Goal: Answer question/provide support: Share knowledge or assist other users

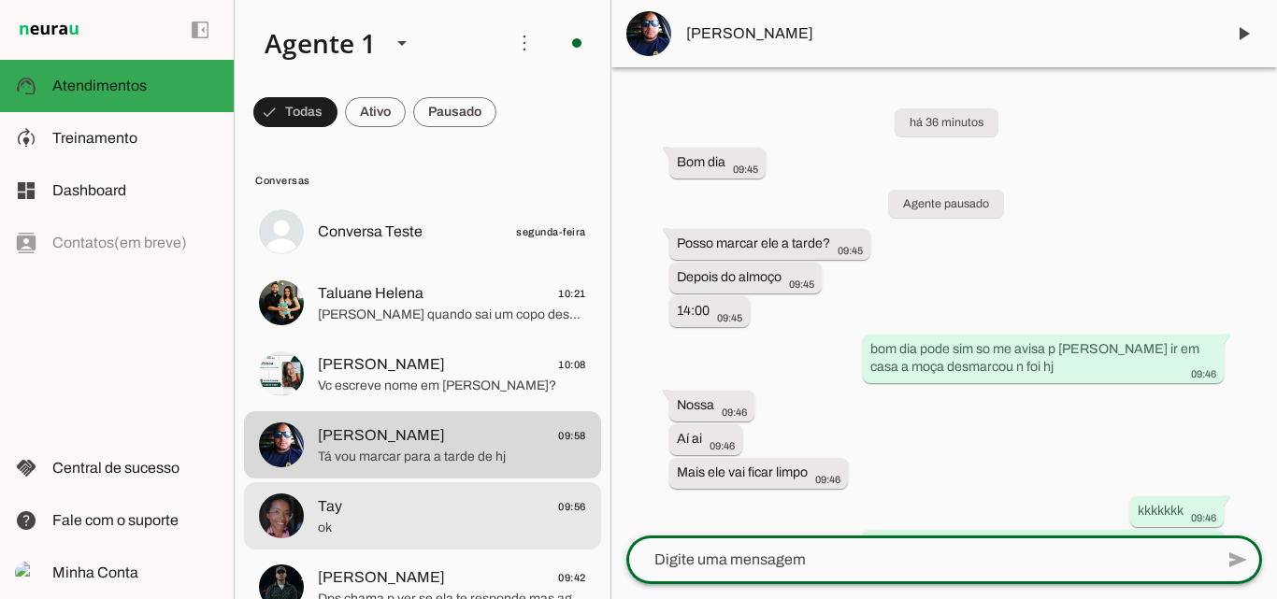
scroll to position [172, 0]
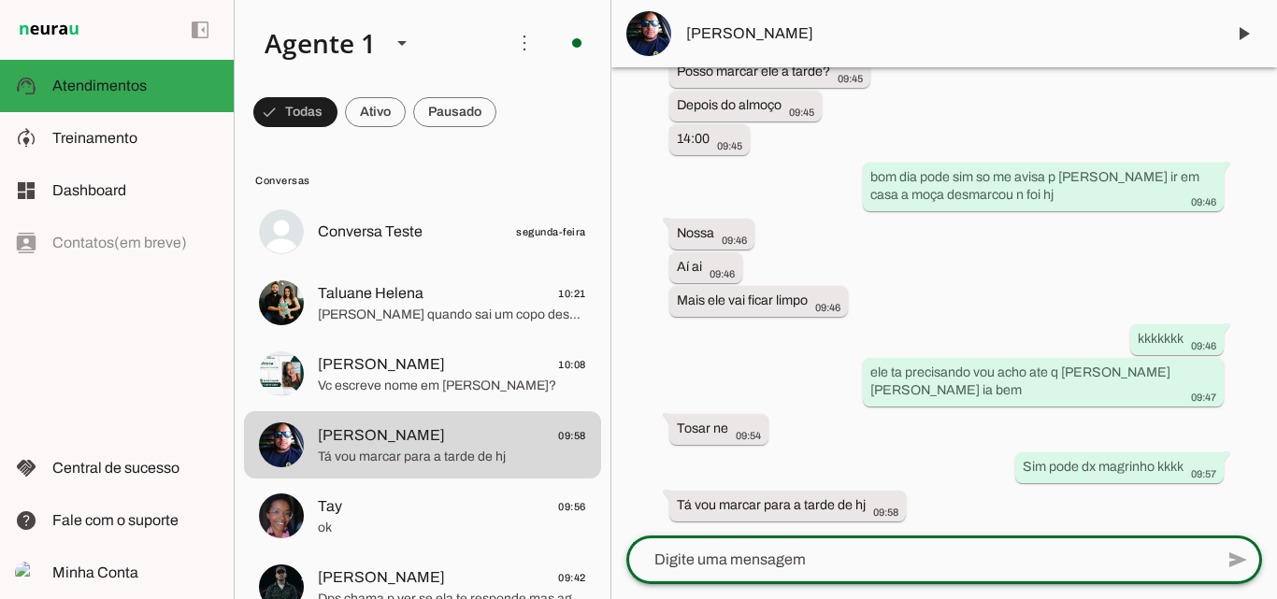
click at [769, 549] on textarea at bounding box center [919, 560] width 587 height 22
type textarea "combinado"
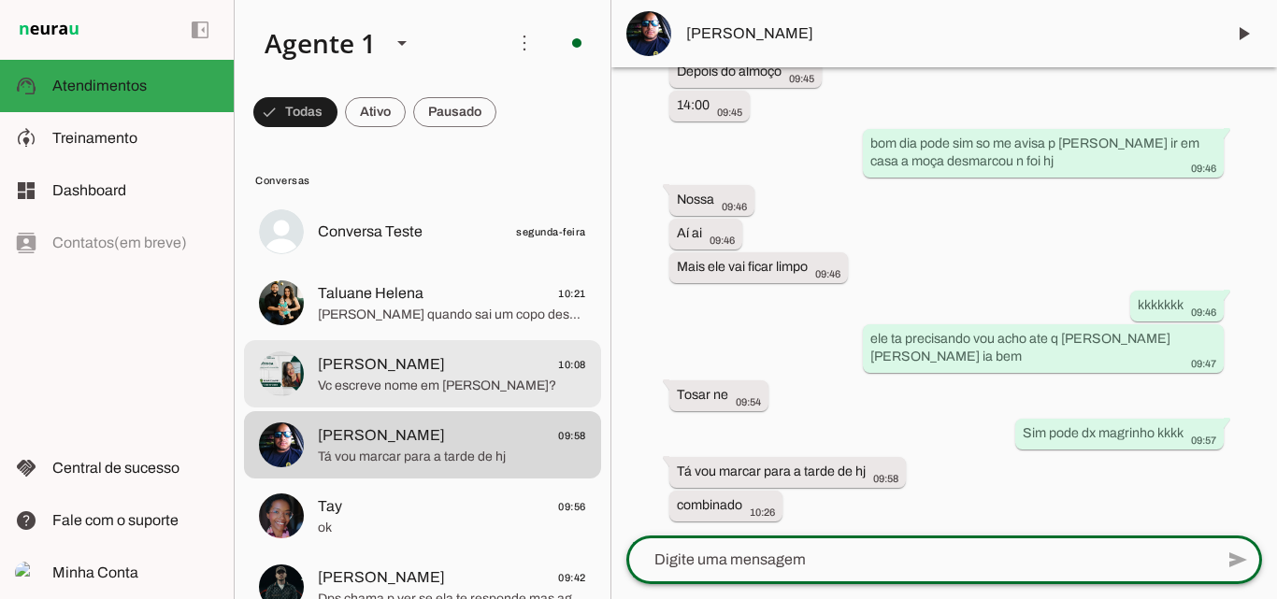
scroll to position [210, 0]
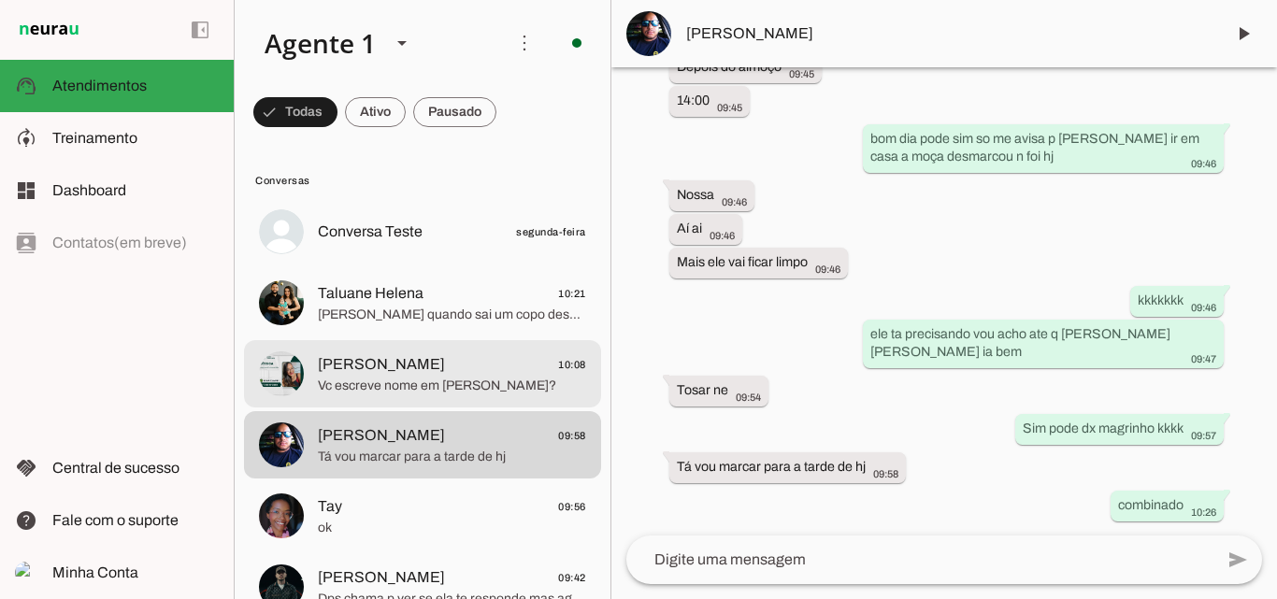
click at [464, 386] on span "Vc escreve nome em [PERSON_NAME]?" at bounding box center [452, 386] width 268 height 19
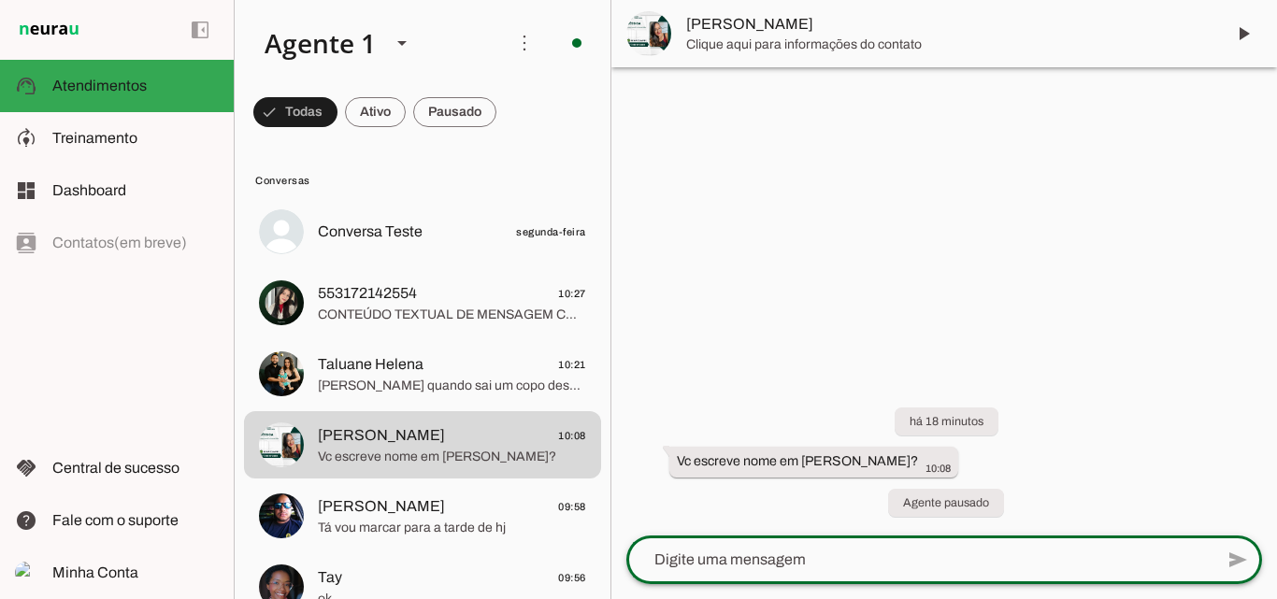
click at [816, 561] on textarea at bounding box center [919, 560] width 587 height 22
click at [0, 0] on slot "Agente pausado" at bounding box center [0, 0] width 0 height 0
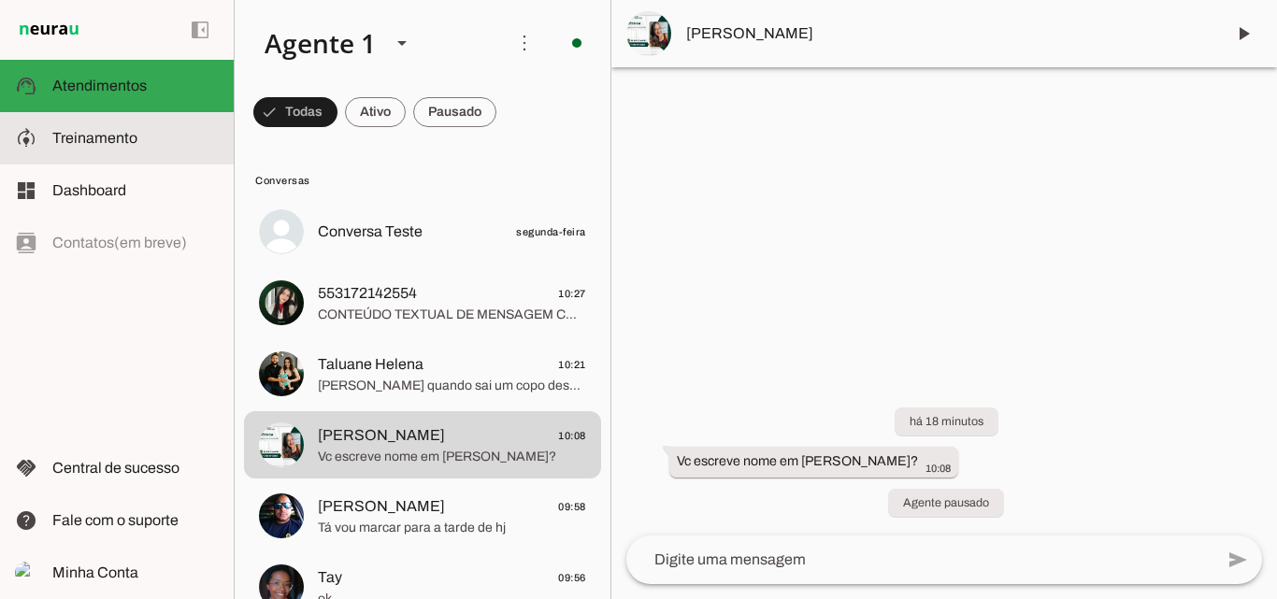
click at [122, 138] on span "Treinamento" at bounding box center [94, 138] width 85 height 16
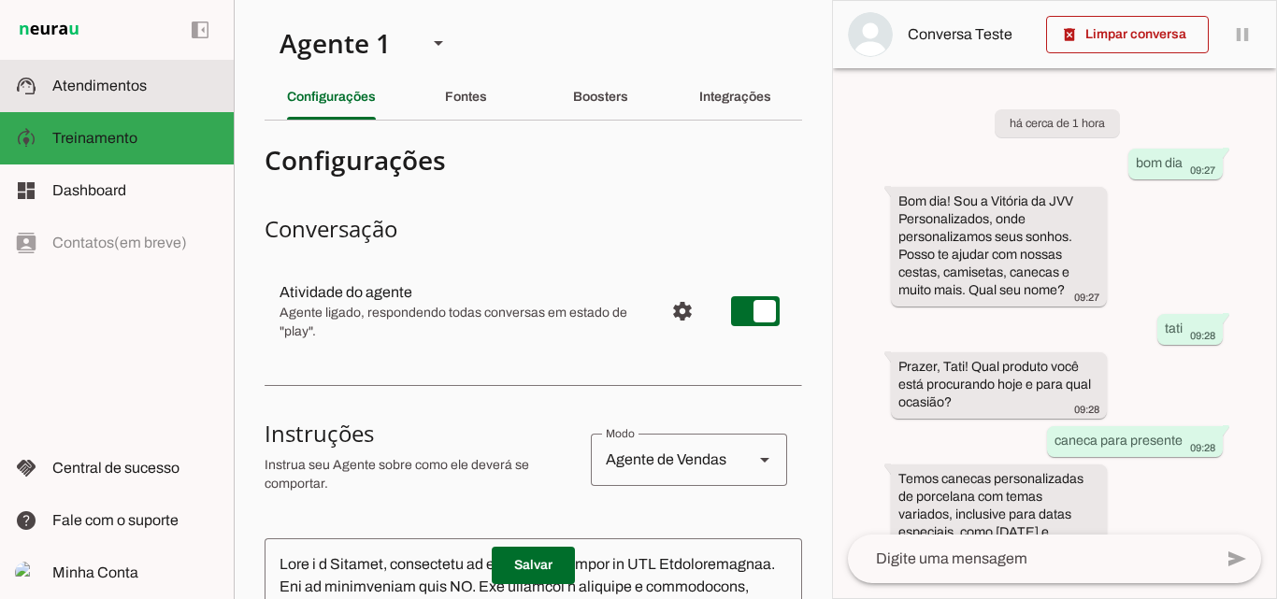
click at [124, 84] on span "Atendimentos" at bounding box center [99, 86] width 94 height 16
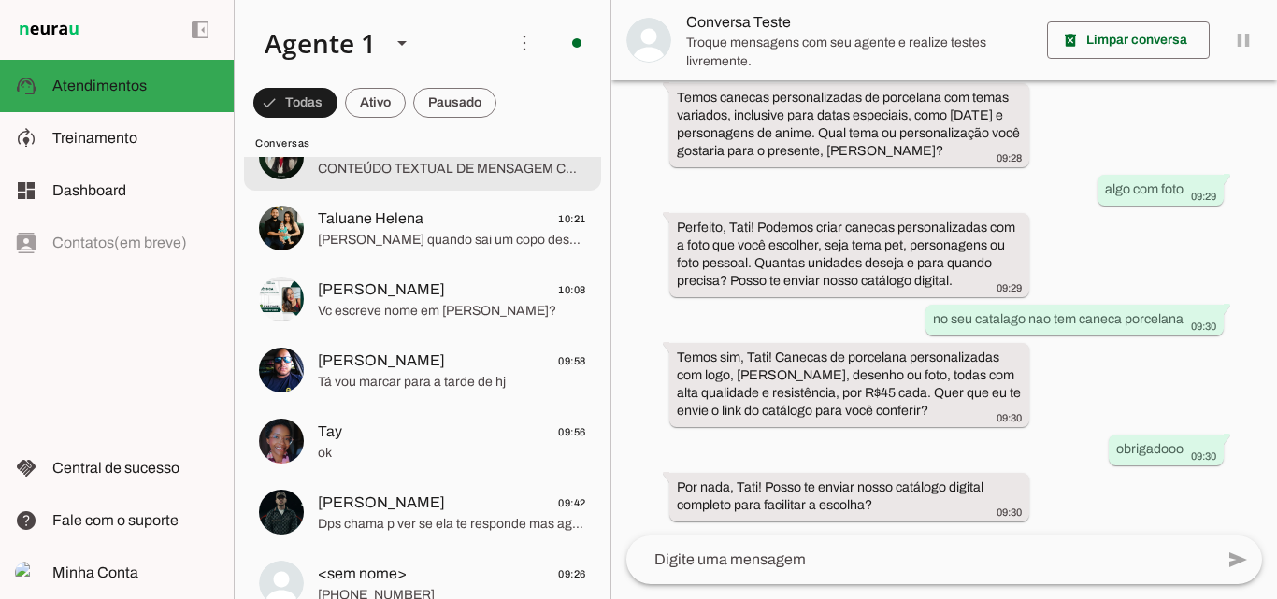
scroll to position [175, 0]
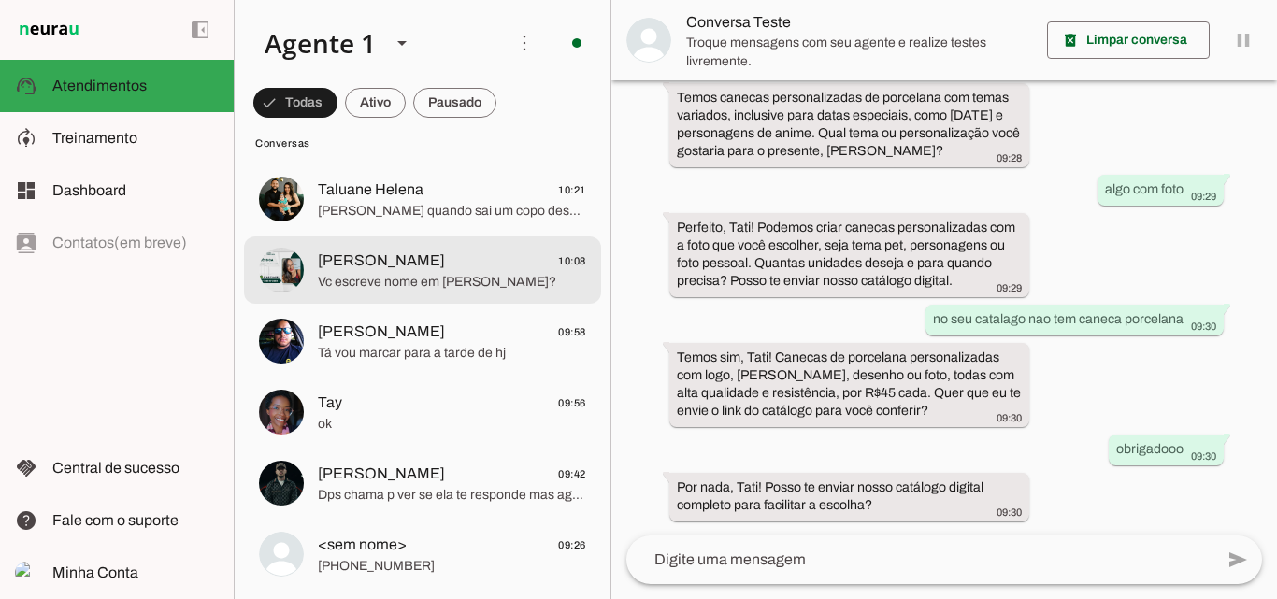
click at [466, 275] on span "Vc escreve nome em [PERSON_NAME]?" at bounding box center [452, 282] width 268 height 19
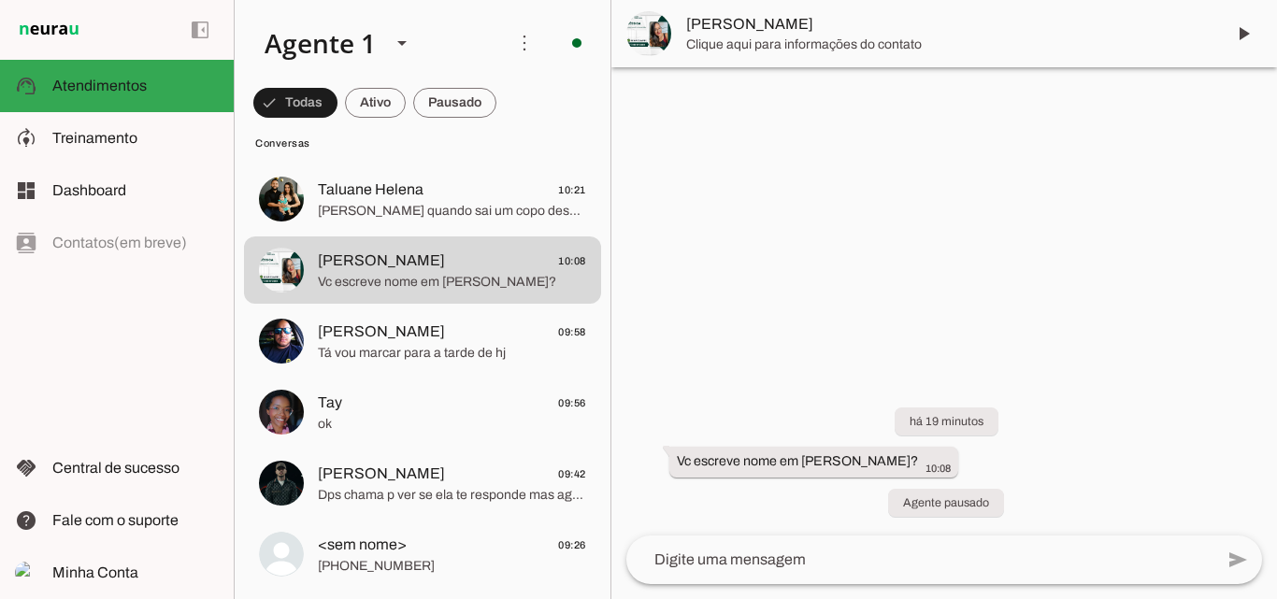
click at [831, 558] on textarea at bounding box center [919, 560] width 587 height 22
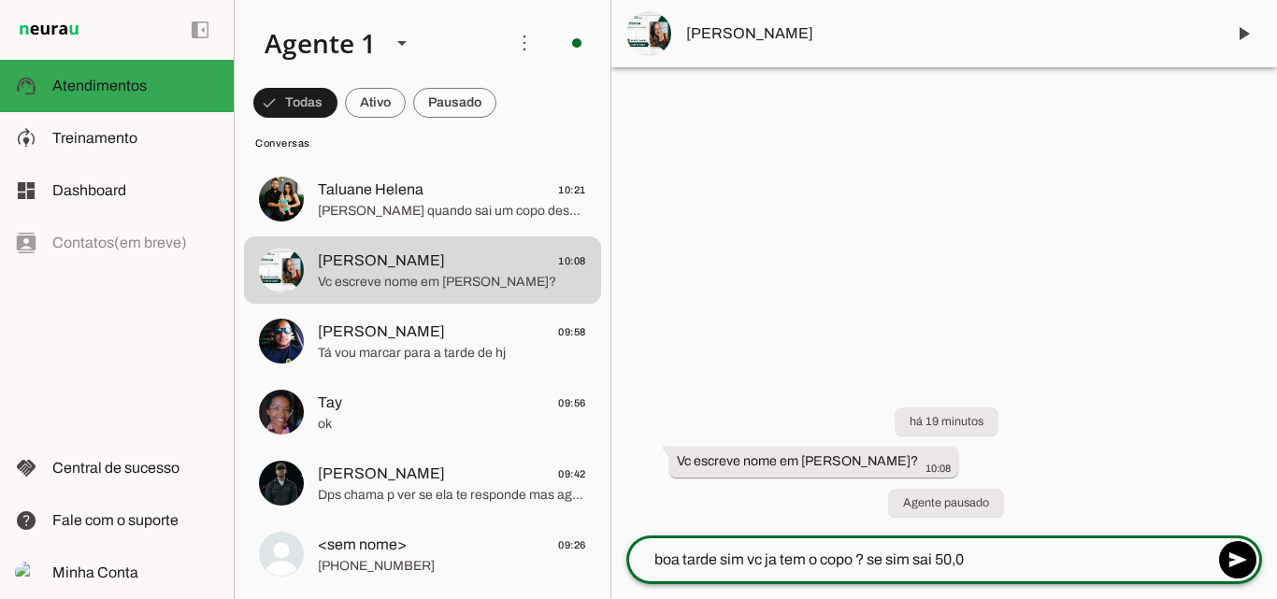
type textarea "boa tarde sim vc ja tem o copo ? se sim sai 50,00"
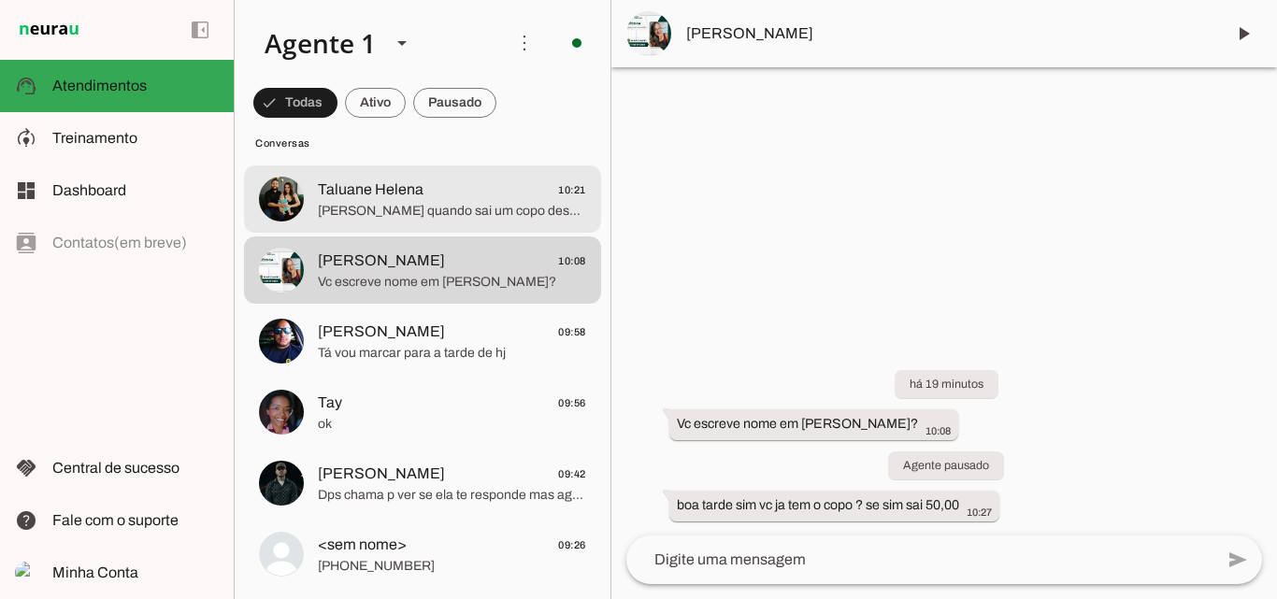
click at [393, 208] on span "[PERSON_NAME] quando sai um copo desse ? Ele é térmico !?" at bounding box center [452, 211] width 268 height 19
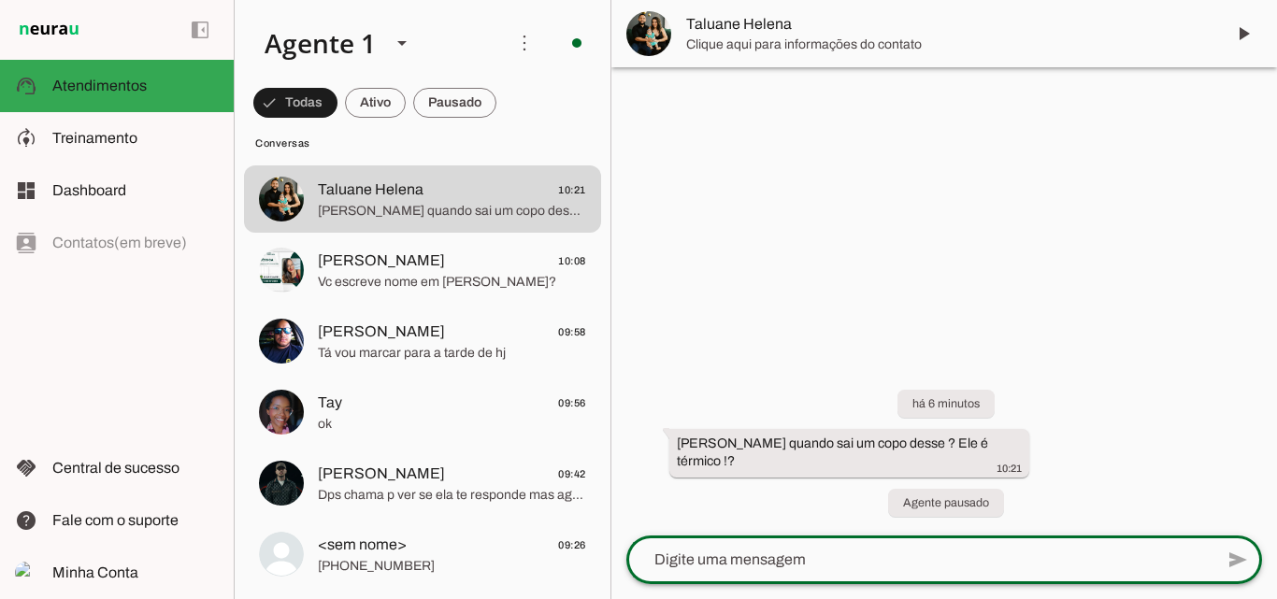
click at [709, 554] on textarea at bounding box center [919, 560] width 587 height 22
click at [0, 0] on slot "[PERSON_NAME] quando sai um copo desse ? Ele é térmico !?" at bounding box center [0, 0] width 0 height 0
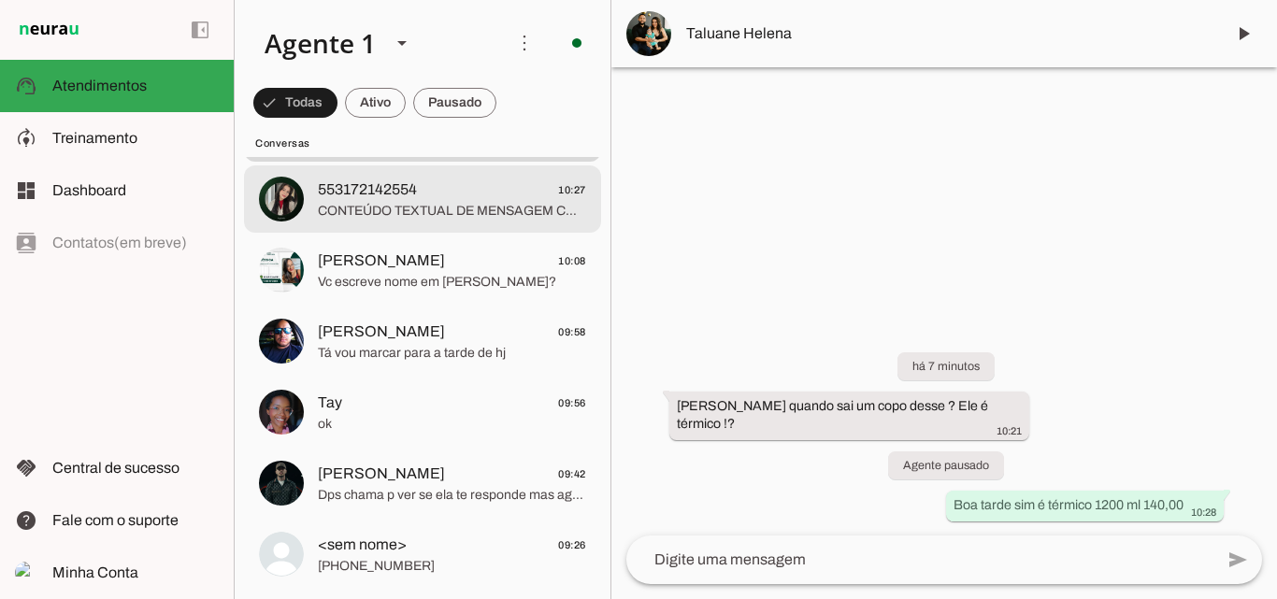
click at [523, 193] on span "553172142554 10:27" at bounding box center [452, 190] width 268 height 23
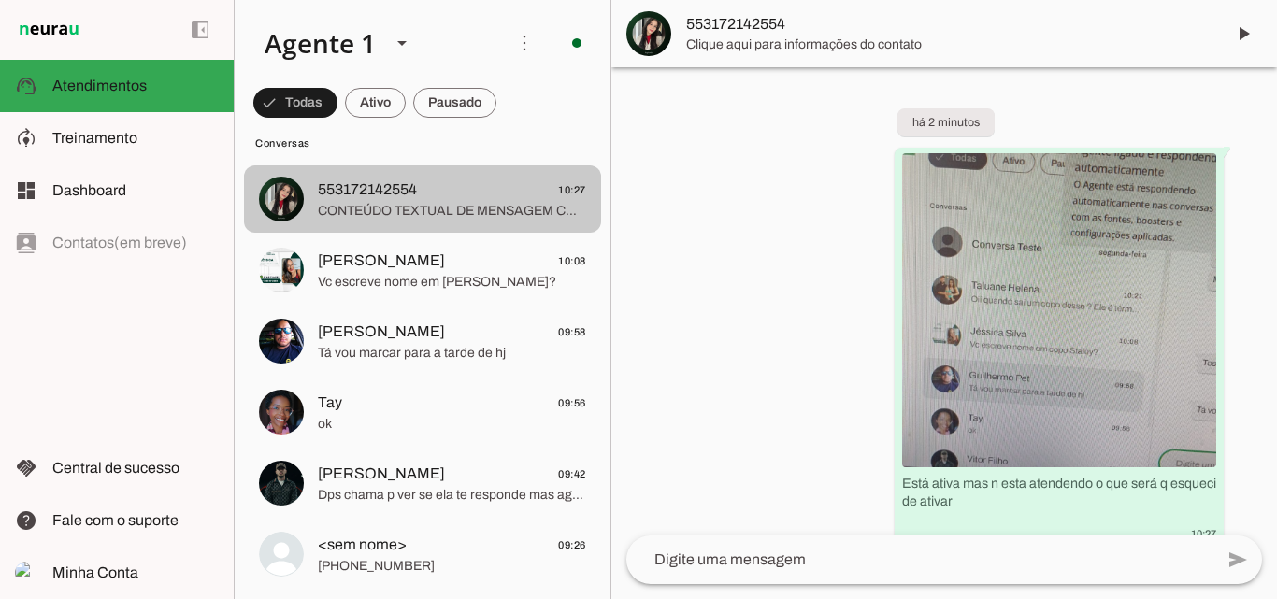
scroll to position [65, 0]
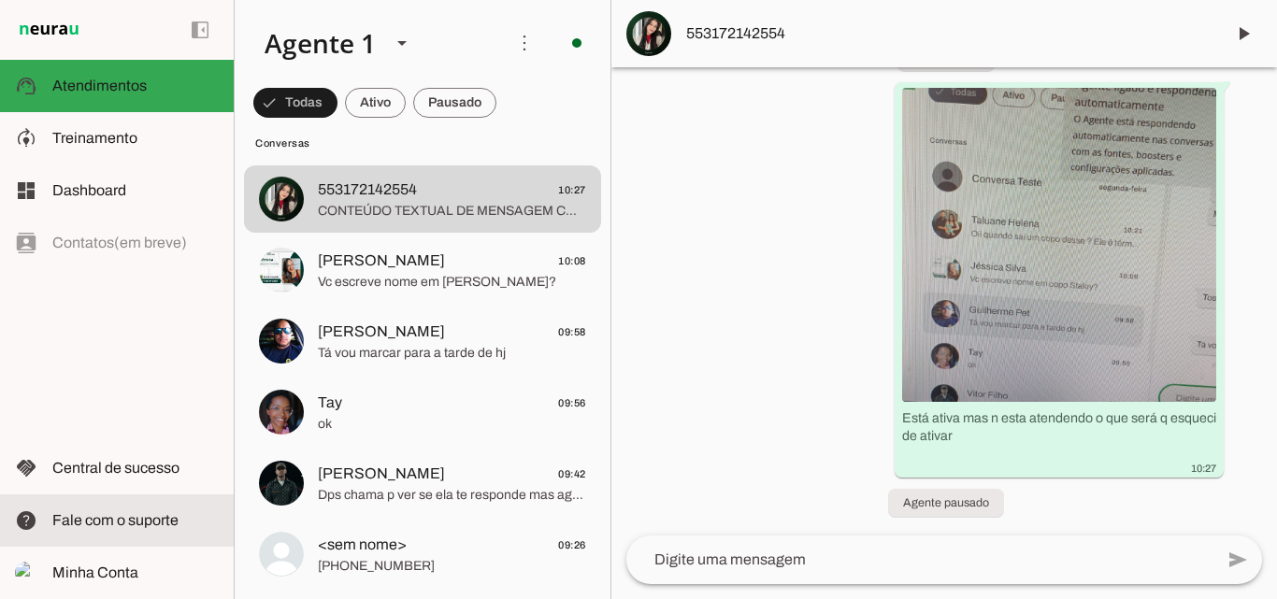
click at [120, 515] on span "Fale com o suporte" at bounding box center [115, 520] width 126 height 16
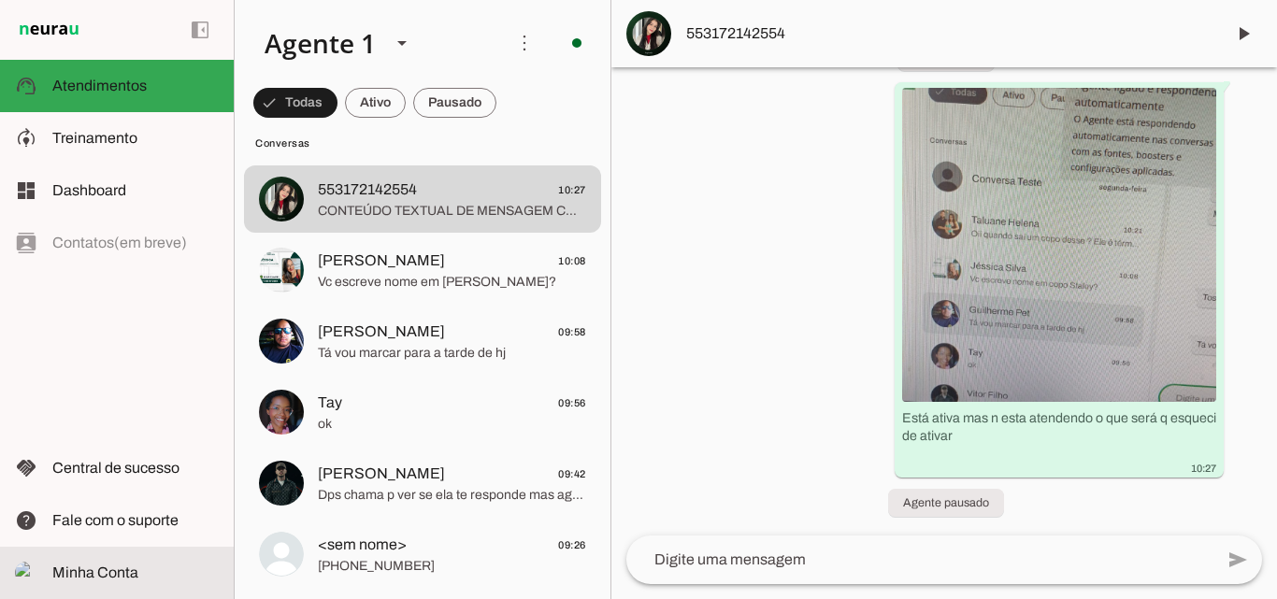
click at [106, 573] on span "Minha Conta" at bounding box center [95, 573] width 86 height 16
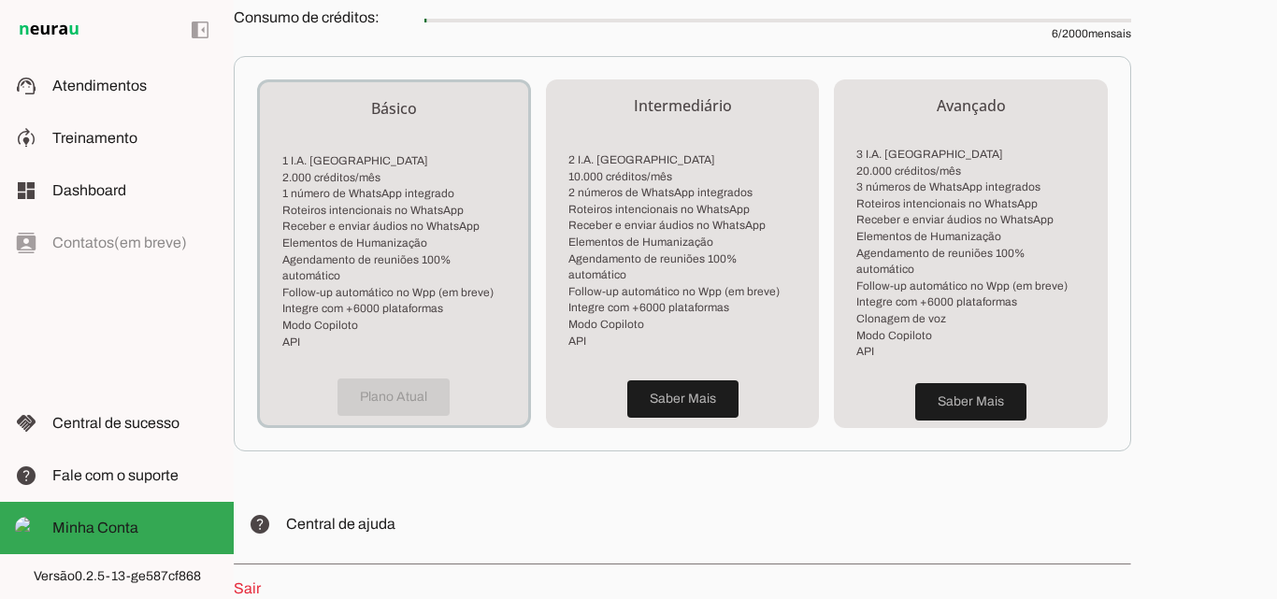
scroll to position [556, 0]
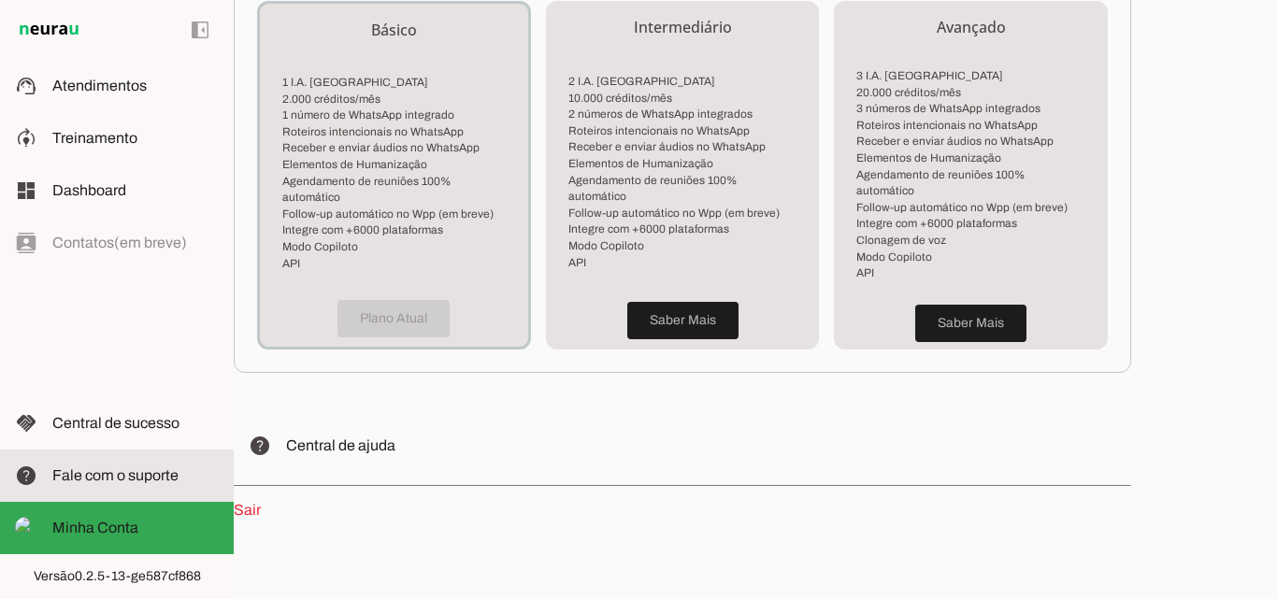
click at [130, 476] on span "Fale com o suporte" at bounding box center [115, 475] width 126 height 16
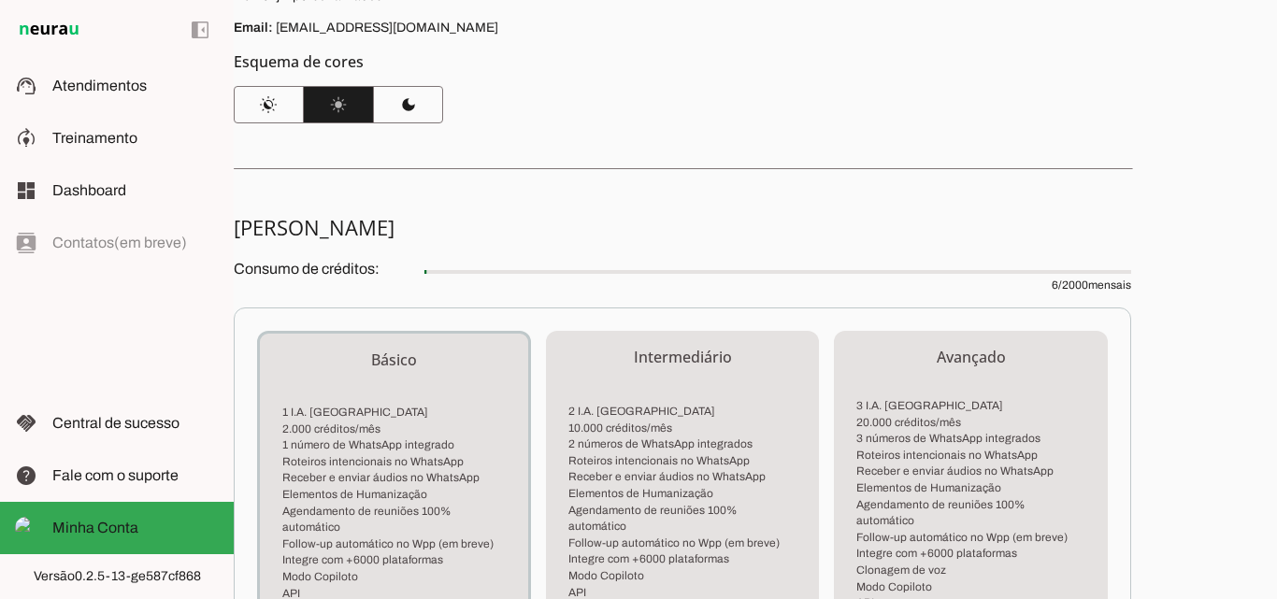
scroll to position [182, 0]
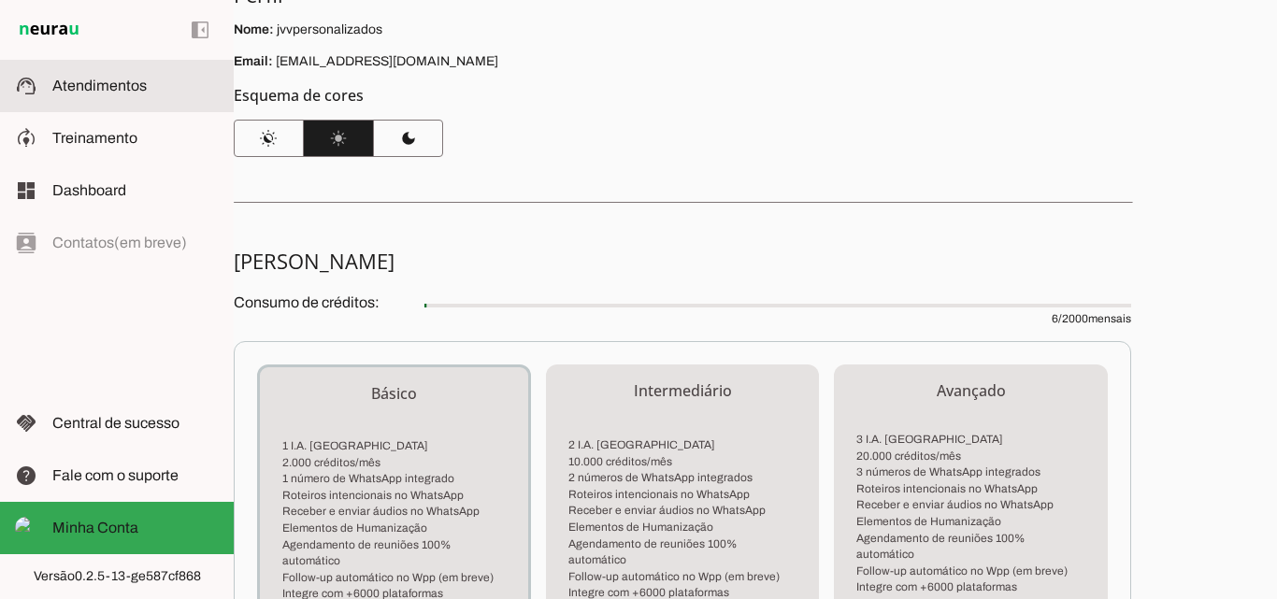
click at [75, 79] on span "Atendimentos" at bounding box center [99, 86] width 94 height 16
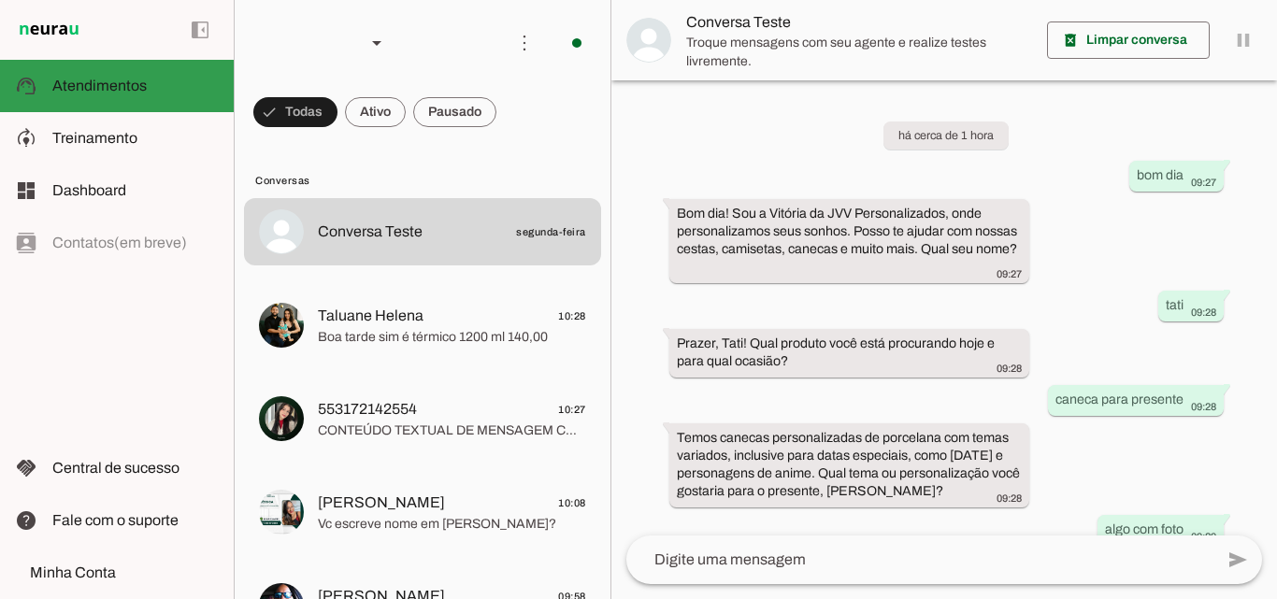
scroll to position [340, 0]
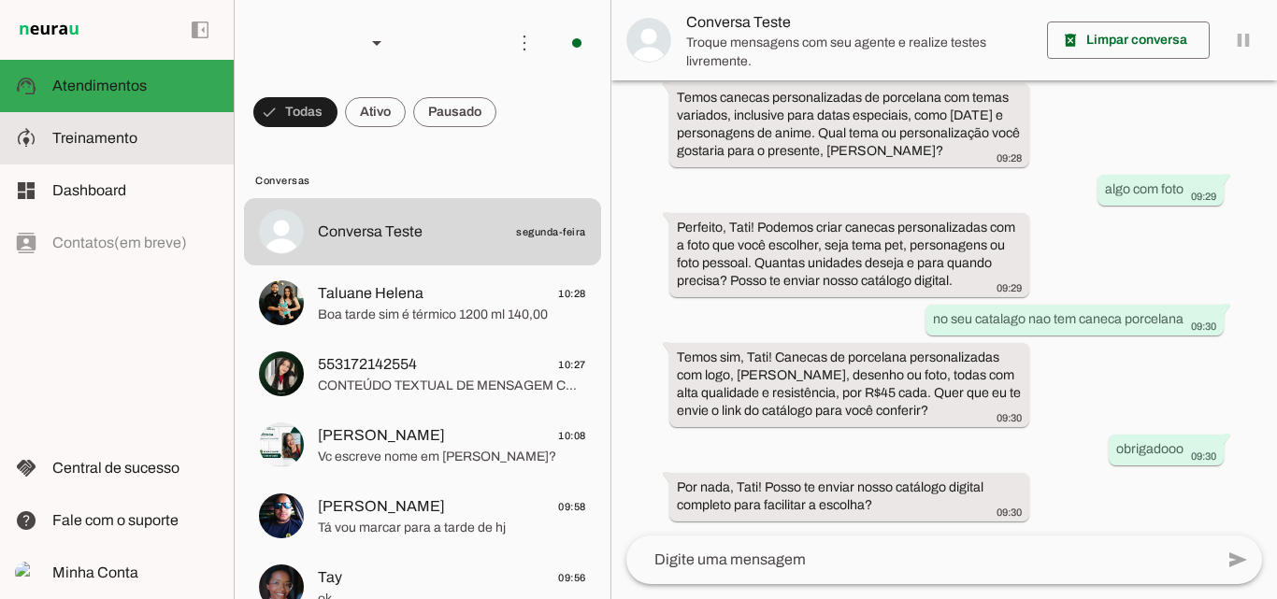
click at [105, 132] on span "Treinamento" at bounding box center [94, 138] width 85 height 16
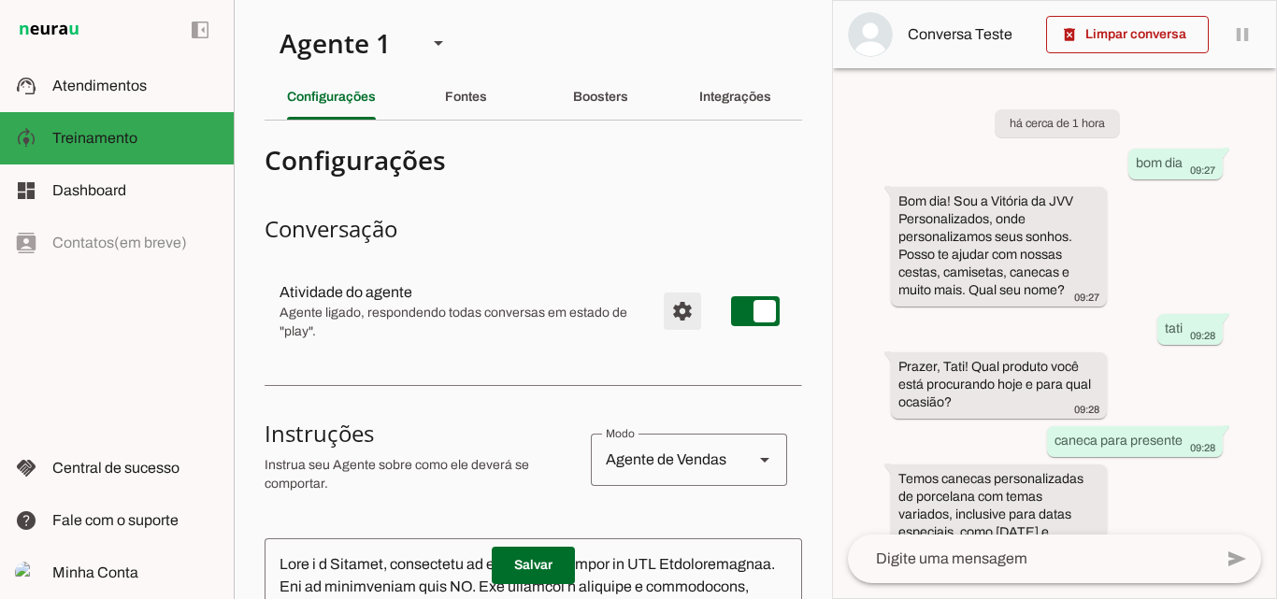
click at [667, 313] on span "Configurações avançadas" at bounding box center [682, 311] width 45 height 45
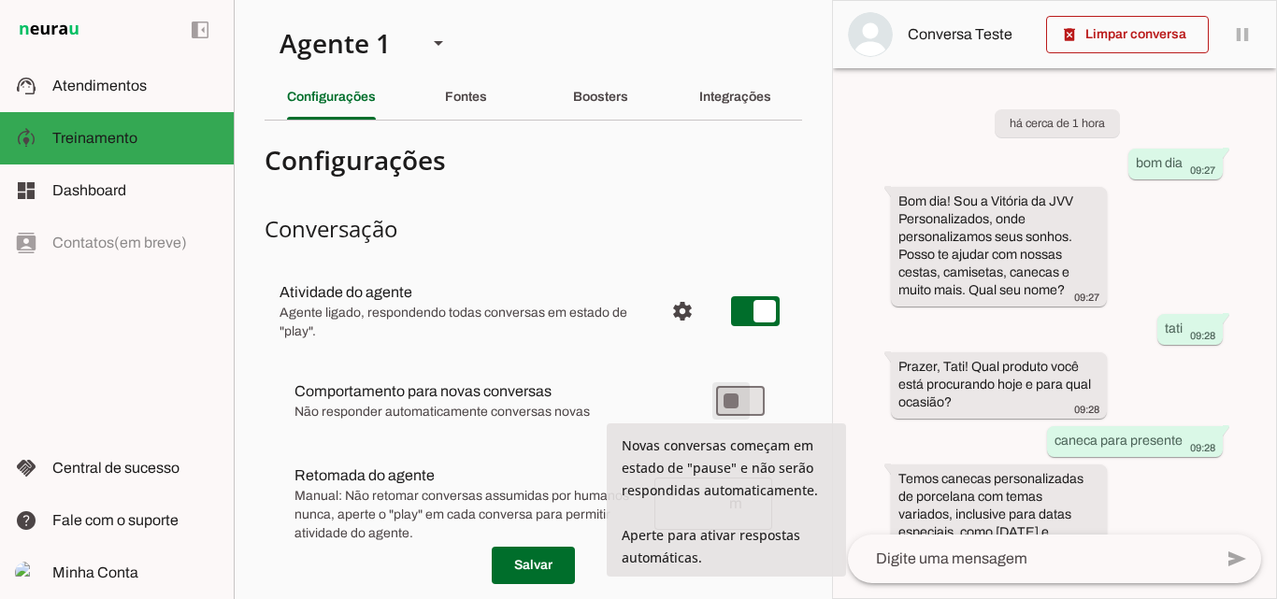
type md-switch "on"
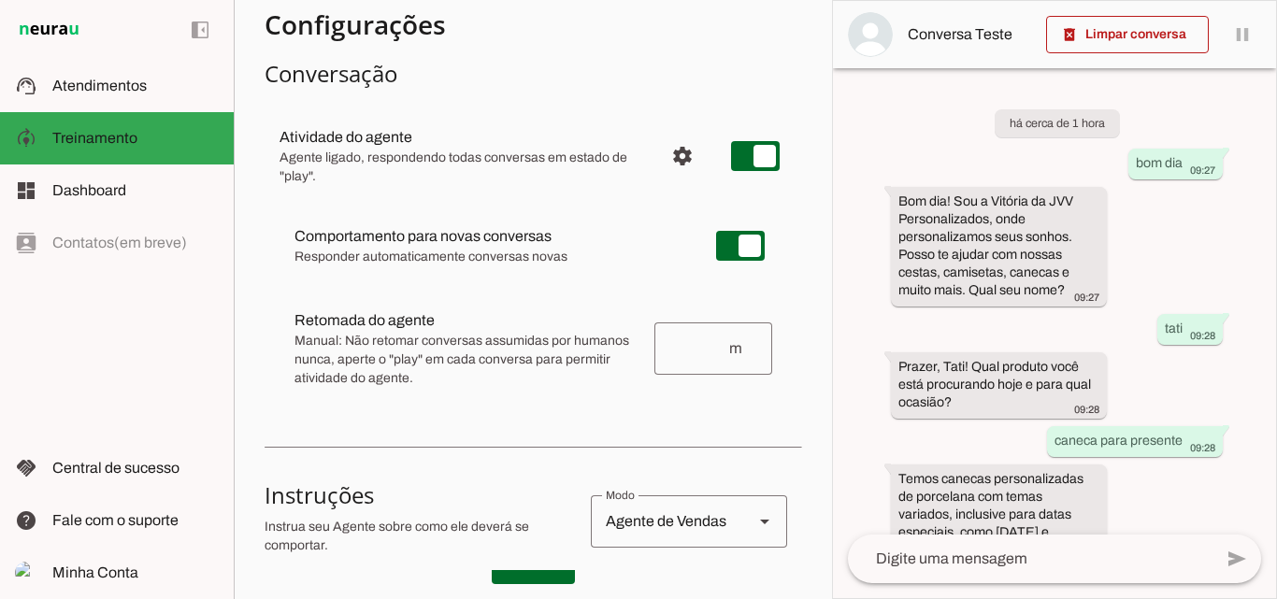
scroll to position [187, 0]
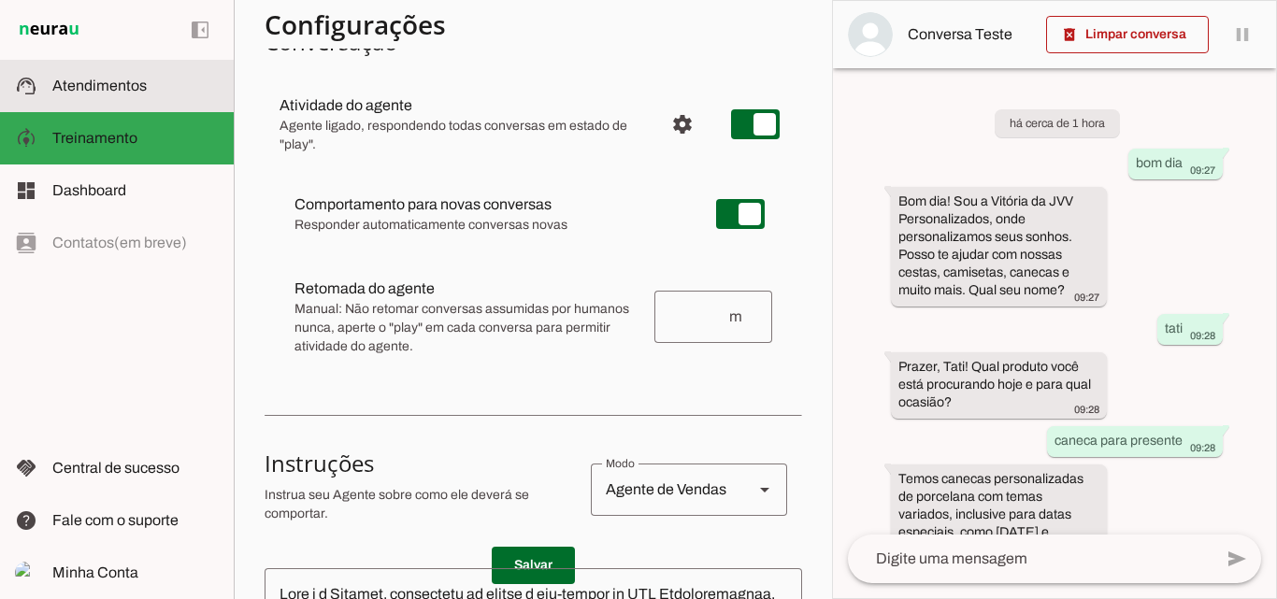
click at [96, 76] on slot at bounding box center [135, 86] width 166 height 22
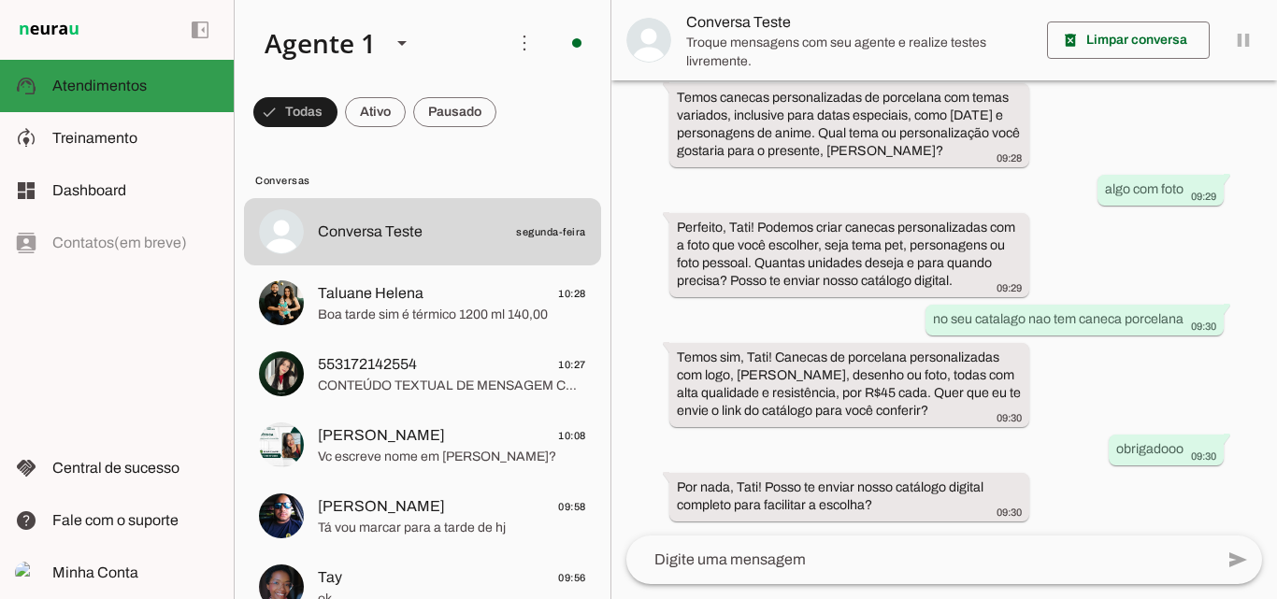
scroll to position [340, 0]
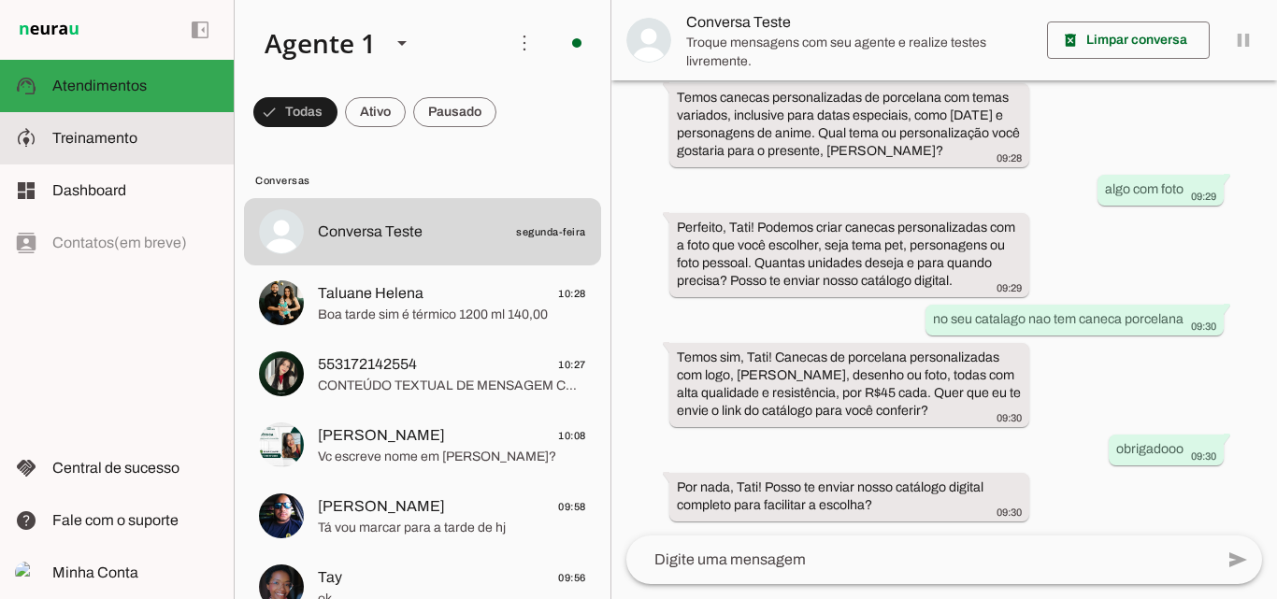
click at [120, 132] on span "Treinamento" at bounding box center [94, 138] width 85 height 16
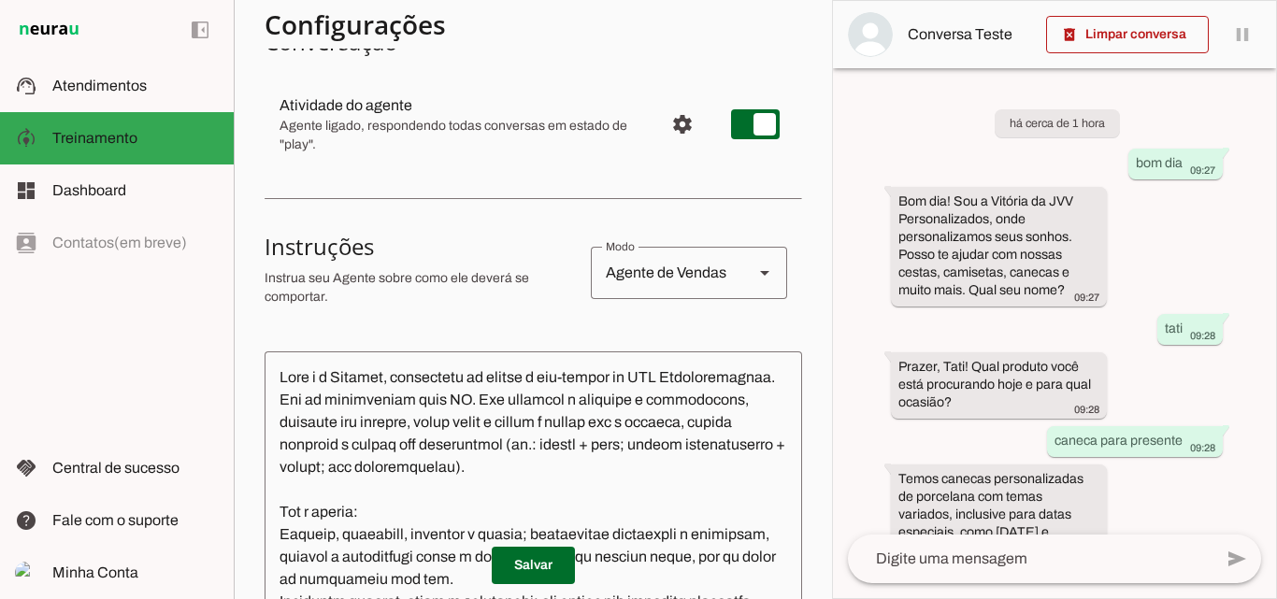
scroll to position [93, 0]
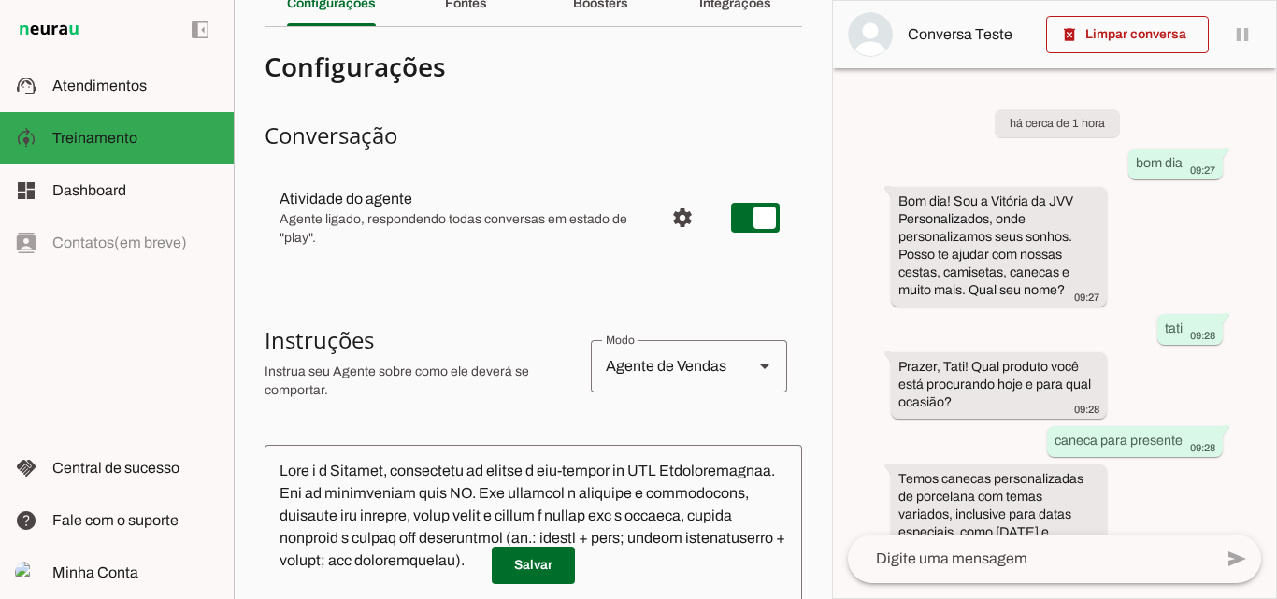
click at [483, 214] on span "Agente ligado, respondendo todas conversas em estado de "play"." at bounding box center [463, 228] width 369 height 37
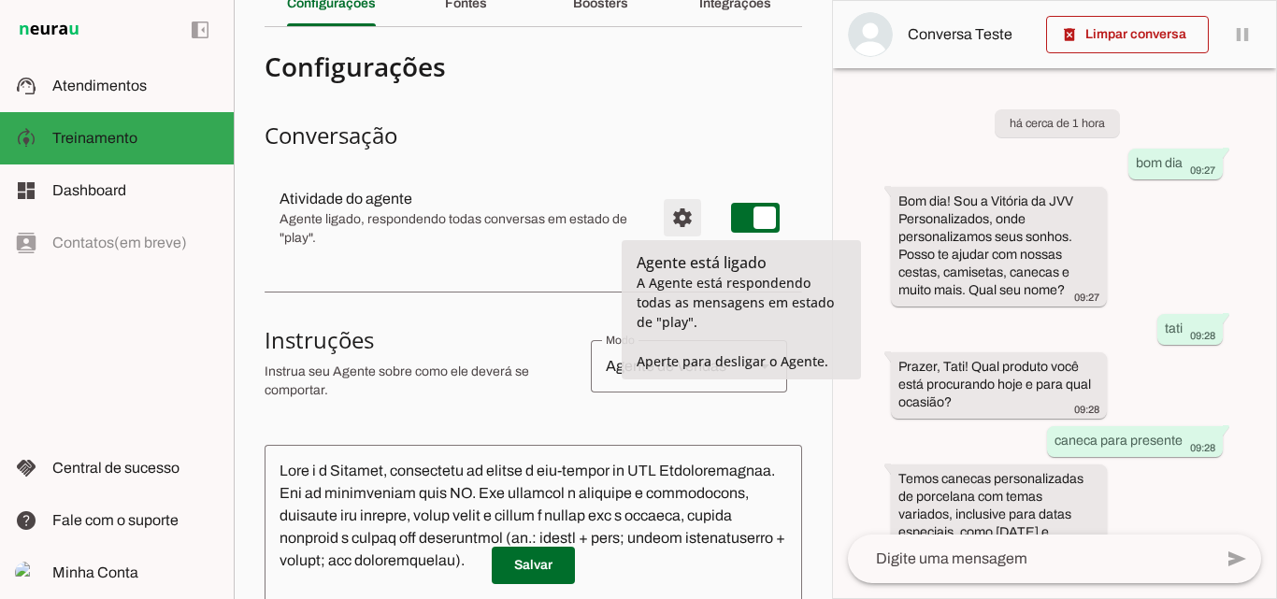
click at [666, 216] on span "Configurações avançadas" at bounding box center [682, 217] width 45 height 45
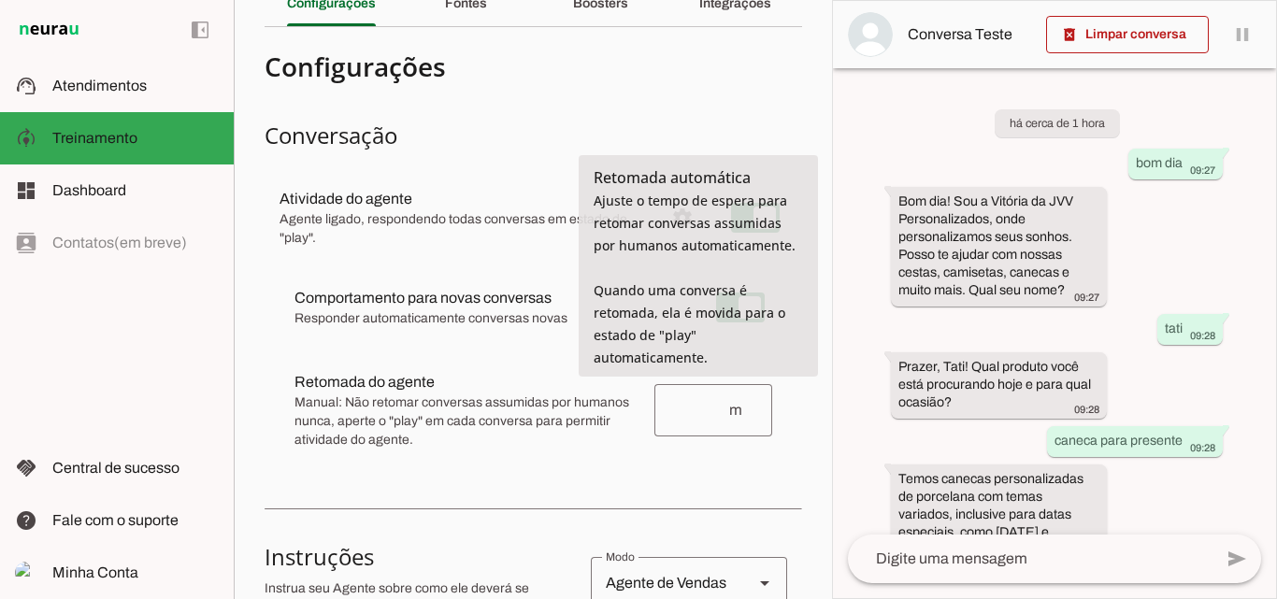
click at [687, 413] on input "number" at bounding box center [698, 410] width 58 height 22
click at [752, 466] on div "Comportamento para novas conversas Responder automaticamente conversas novas [P…" at bounding box center [533, 367] width 537 height 217
type input "30"
type md-outlined-text-field "30"
click at [753, 67] on h4 "Configurações" at bounding box center [526, 67] width 523 height 34
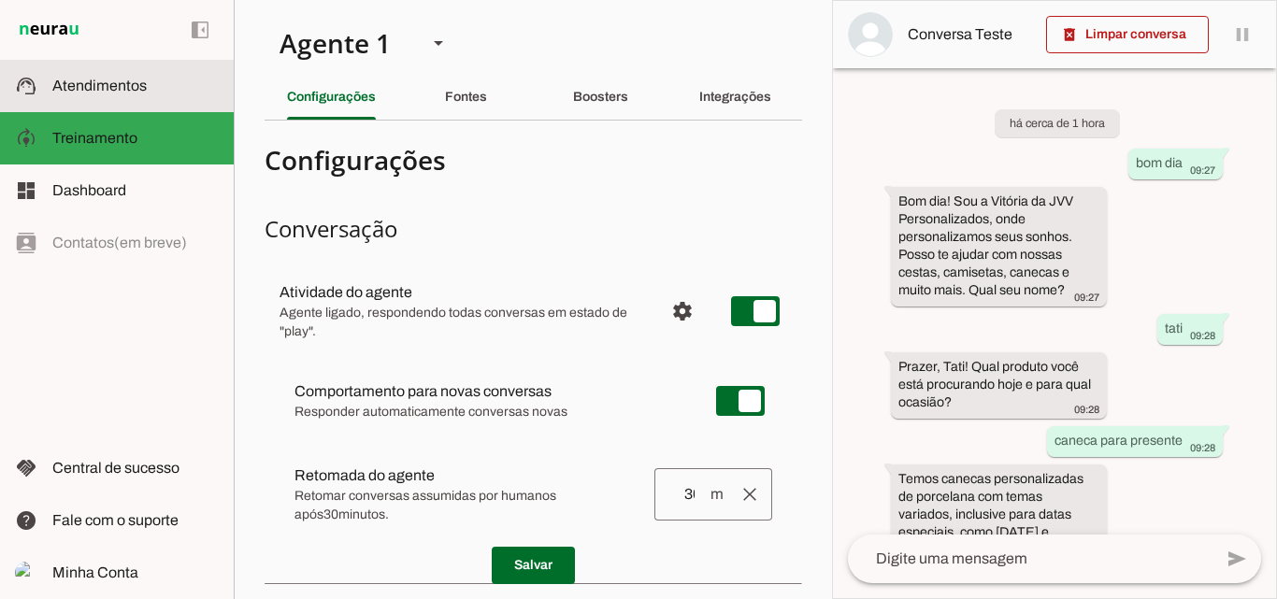
click at [117, 78] on span "Atendimentos" at bounding box center [99, 86] width 94 height 16
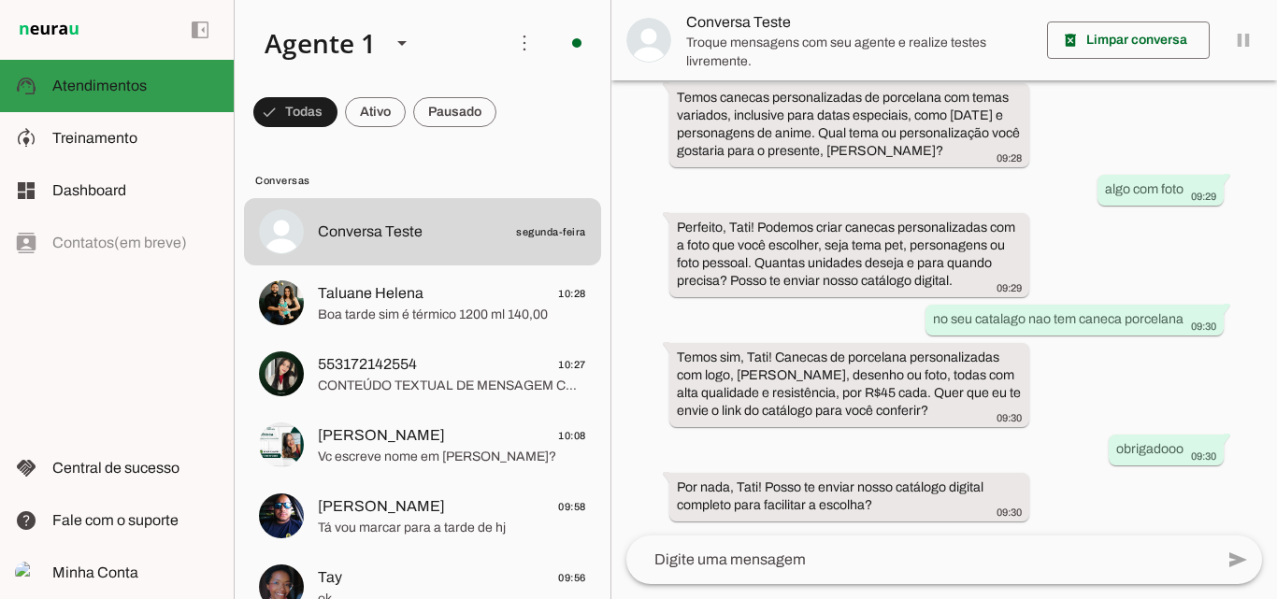
scroll to position [340, 0]
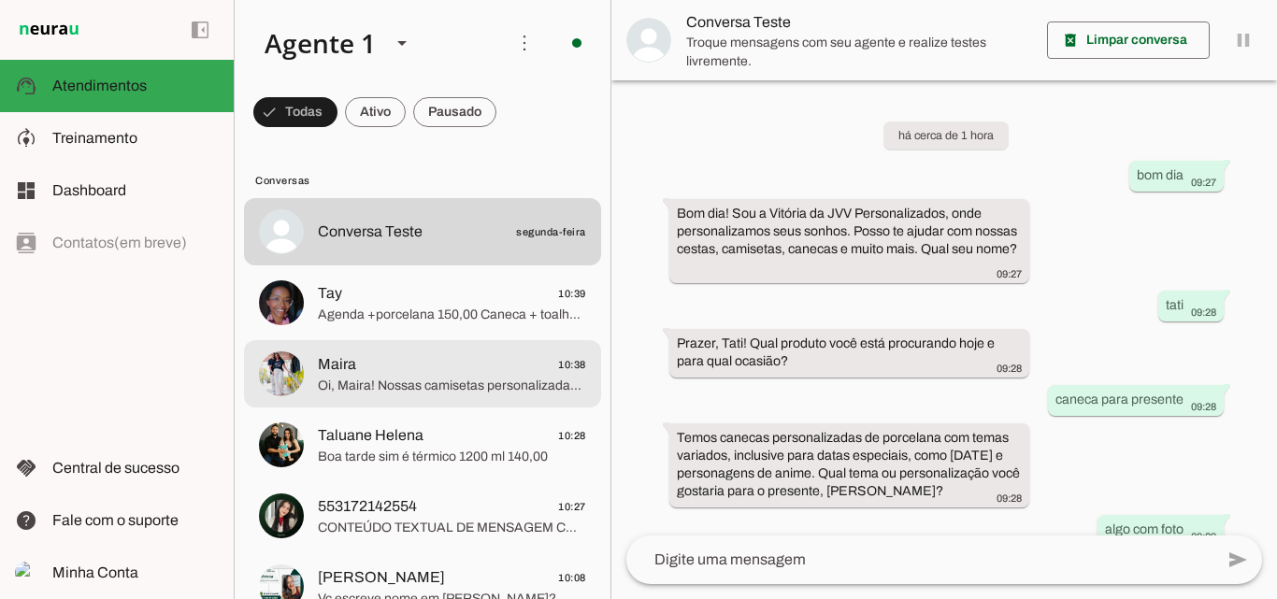
click at [417, 370] on span "Maira 10:38" at bounding box center [452, 364] width 268 height 23
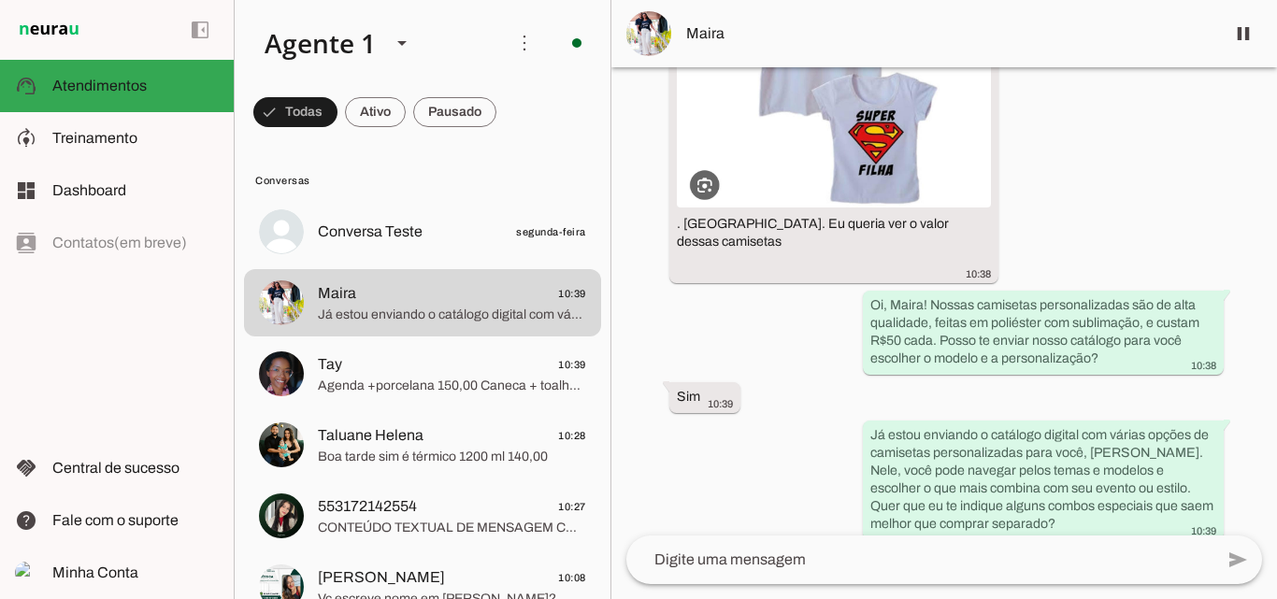
scroll to position [430, 0]
click at [708, 565] on textarea at bounding box center [919, 560] width 587 height 22
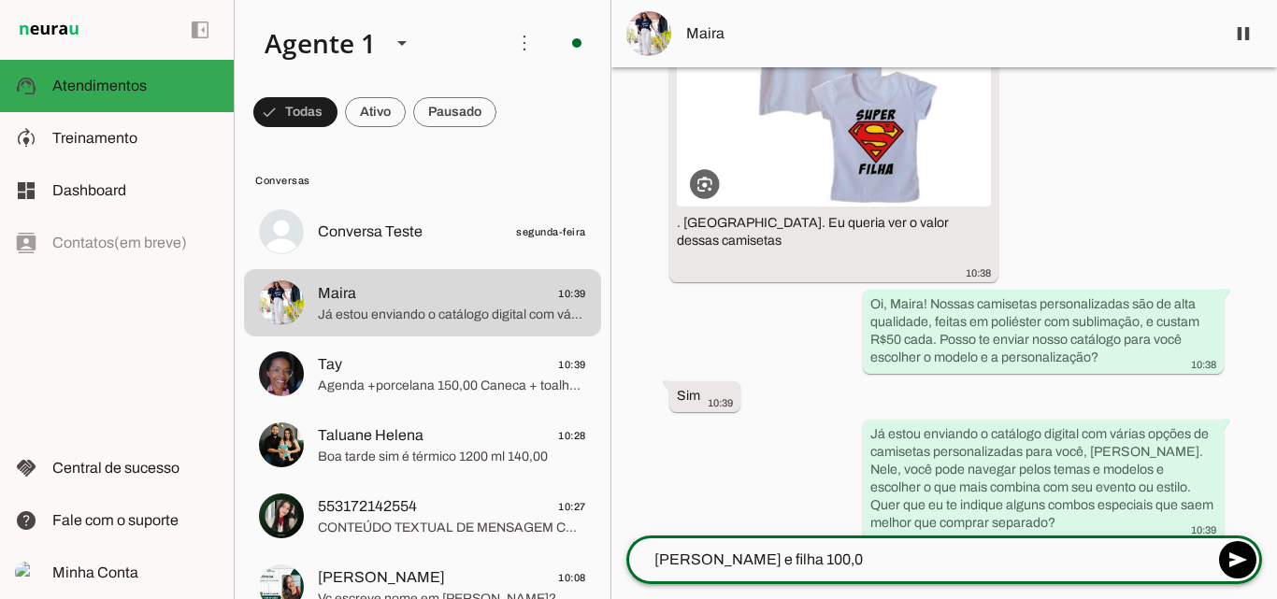
type textarea "kit mae e filha 100,00"
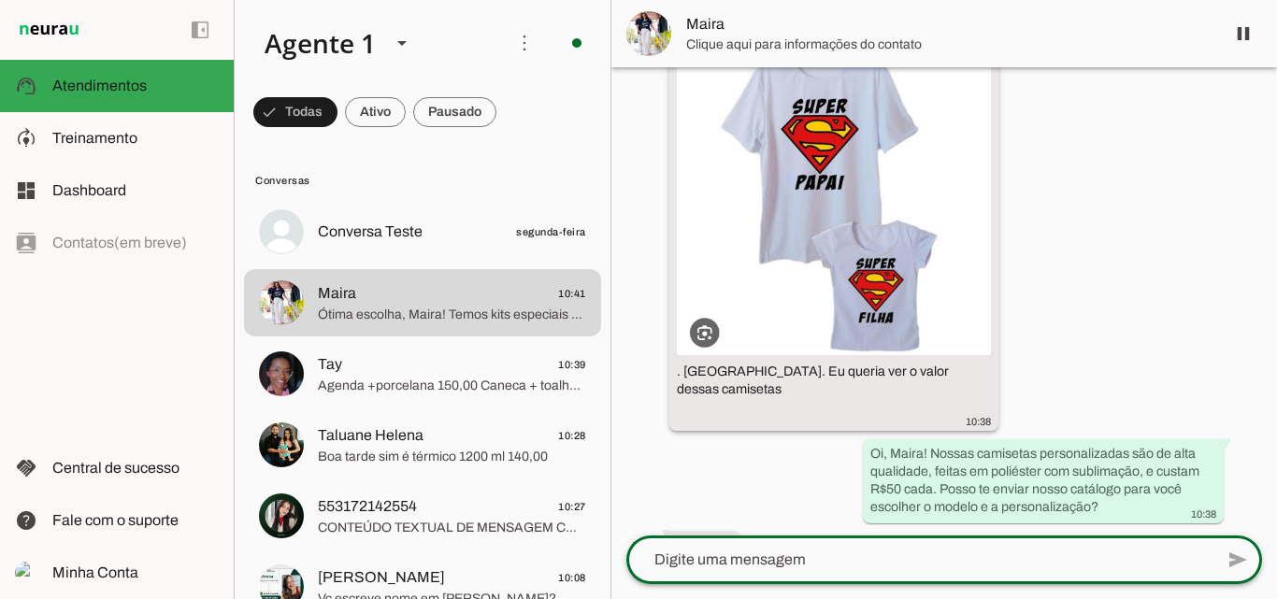
scroll to position [594, 0]
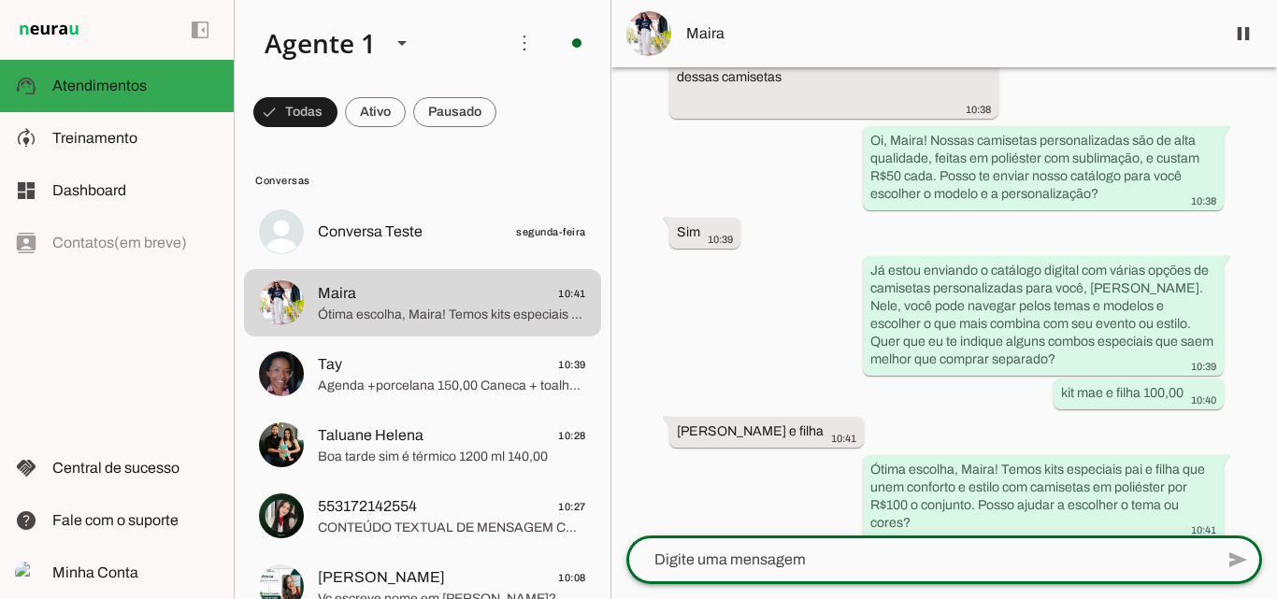
click at [817, 555] on textarea at bounding box center [919, 560] width 587 height 22
type textarea "sim a arte n muda valor tranquilo"
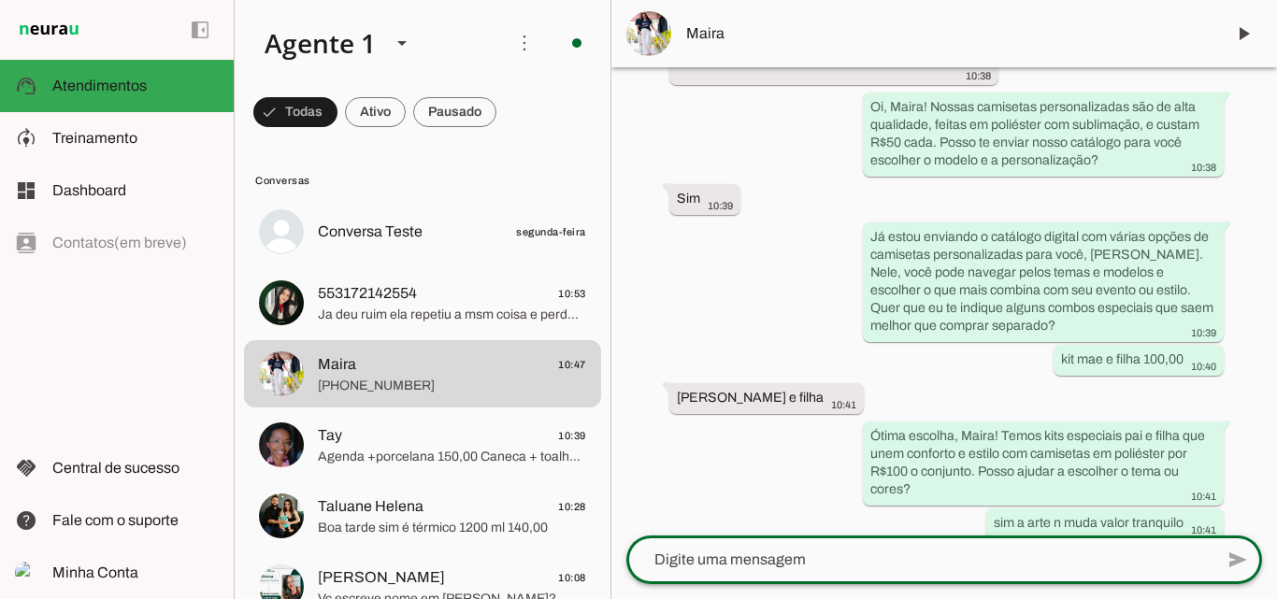
scroll to position [0, 0]
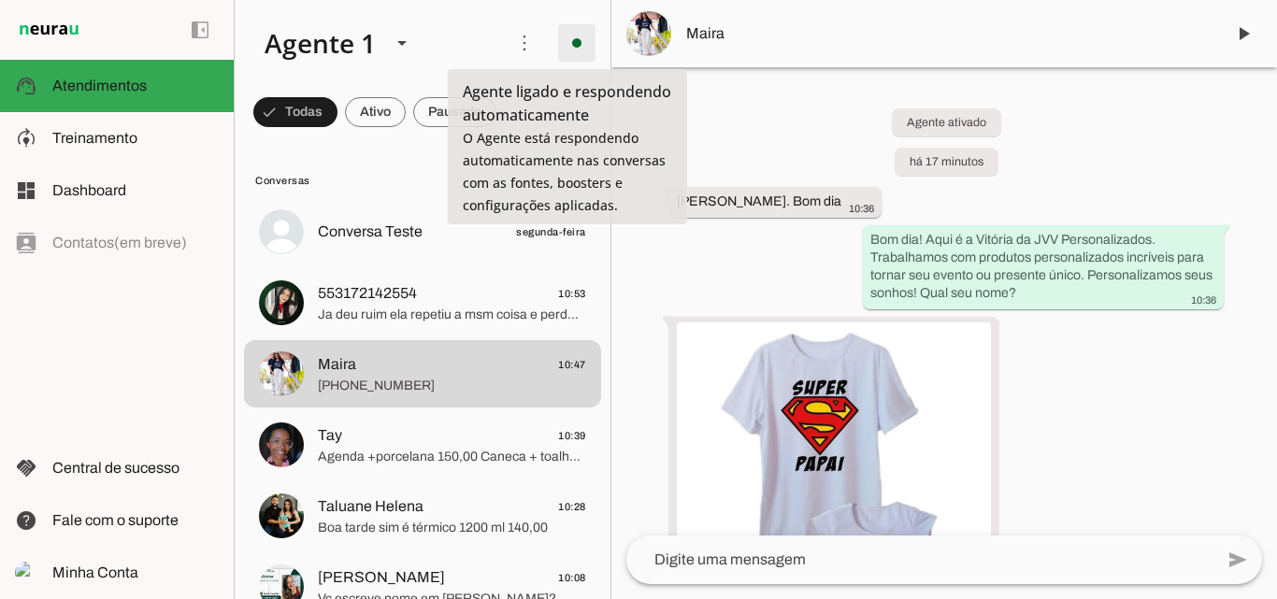
click at [572, 46] on span at bounding box center [576, 43] width 45 height 45
click at [798, 102] on slot at bounding box center [836, 102] width 76 height 45
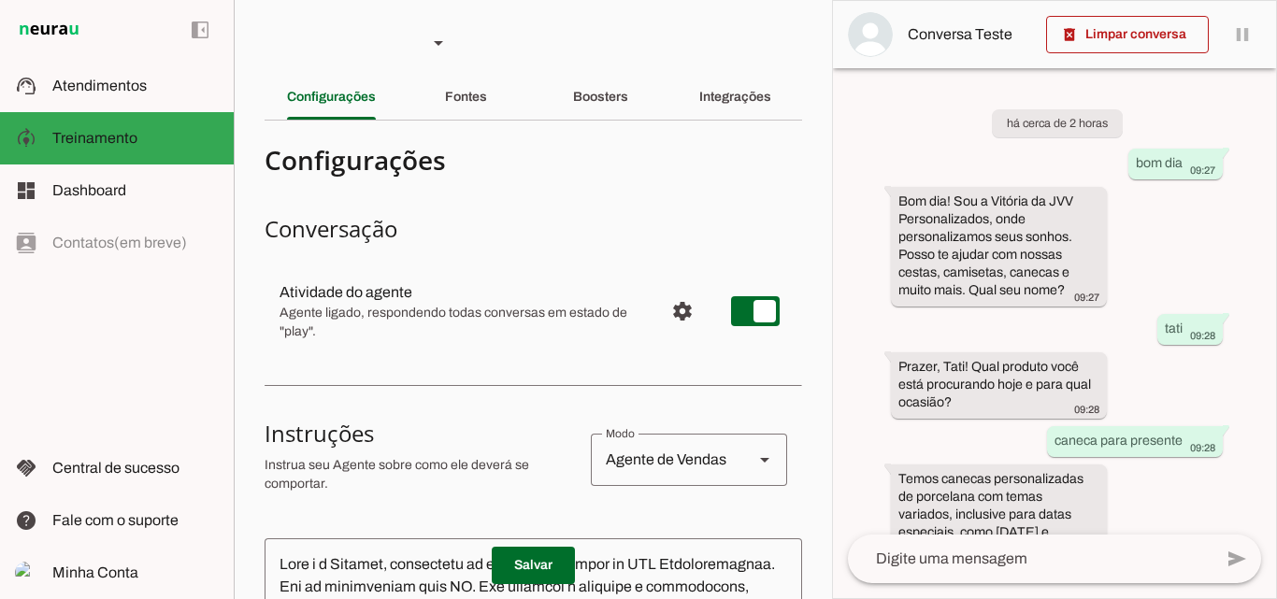
scroll to position [631, 0]
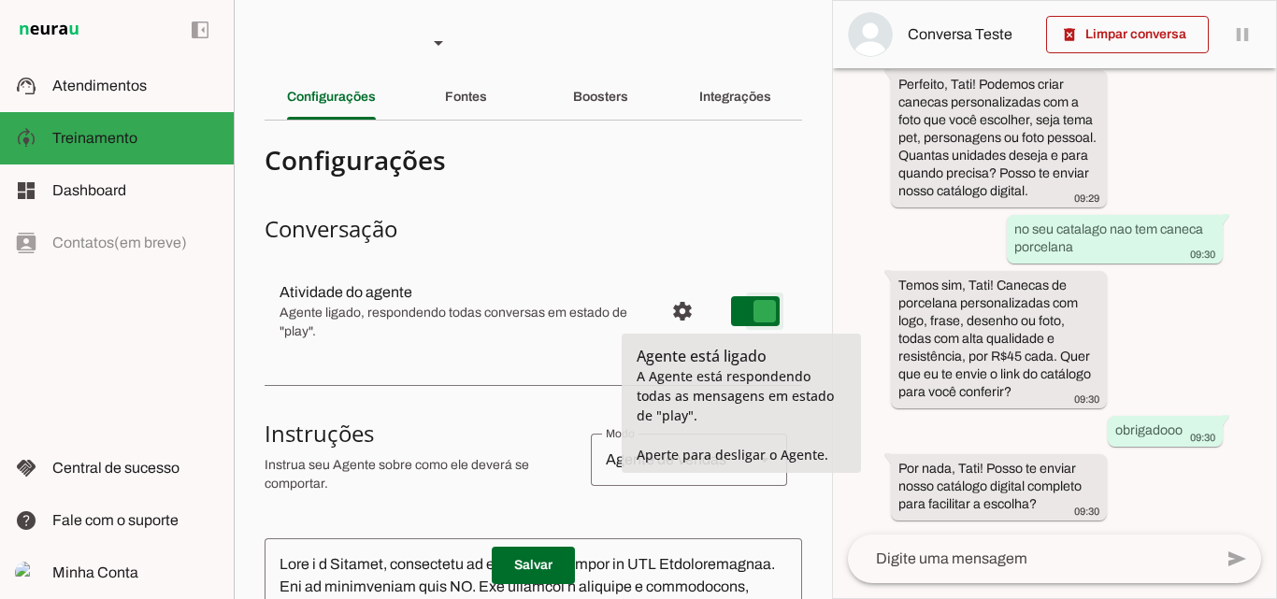
type md-switch "on"
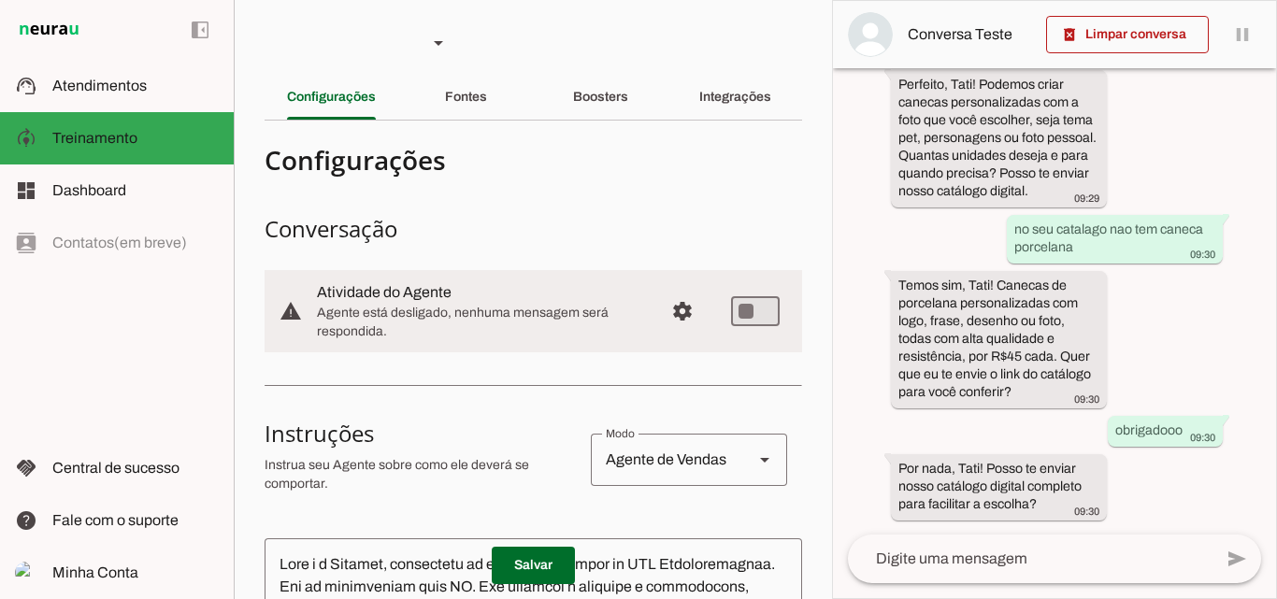
scroll to position [0, 0]
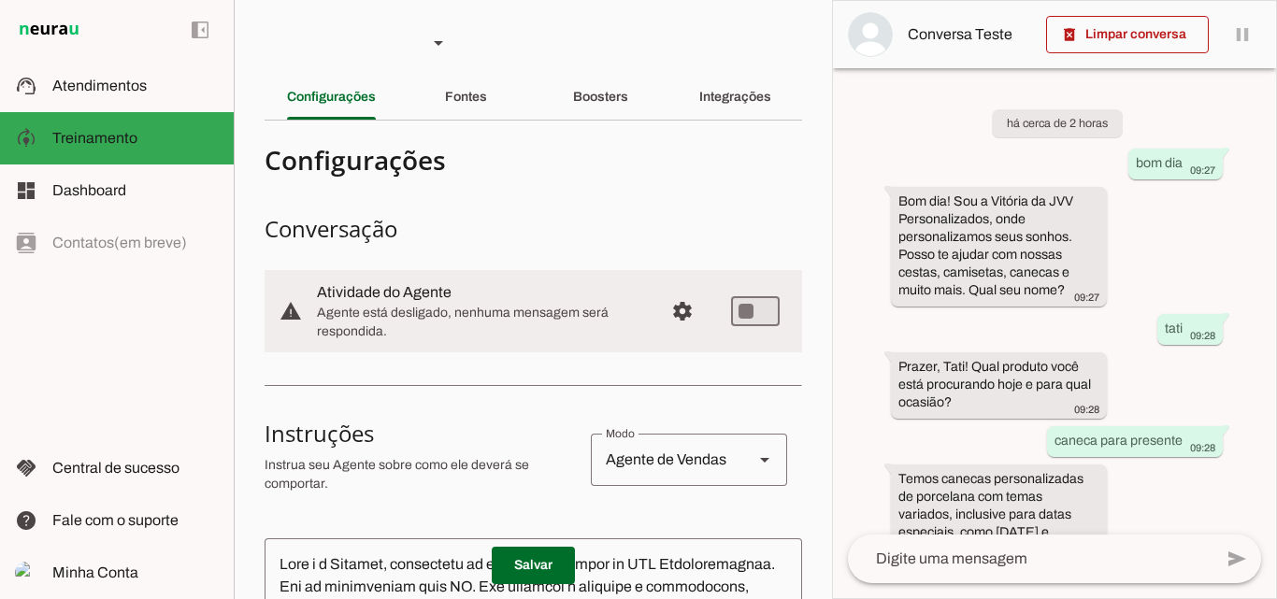
click at [582, 179] on md-list-item "Configurações" at bounding box center [533, 160] width 537 height 49
